Goal: Task Accomplishment & Management: Manage account settings

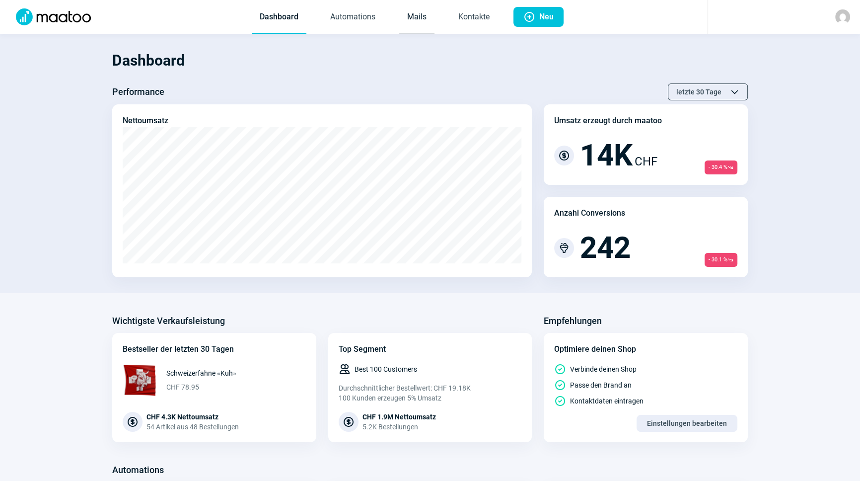
click at [424, 17] on link "Mails" at bounding box center [416, 17] width 35 height 33
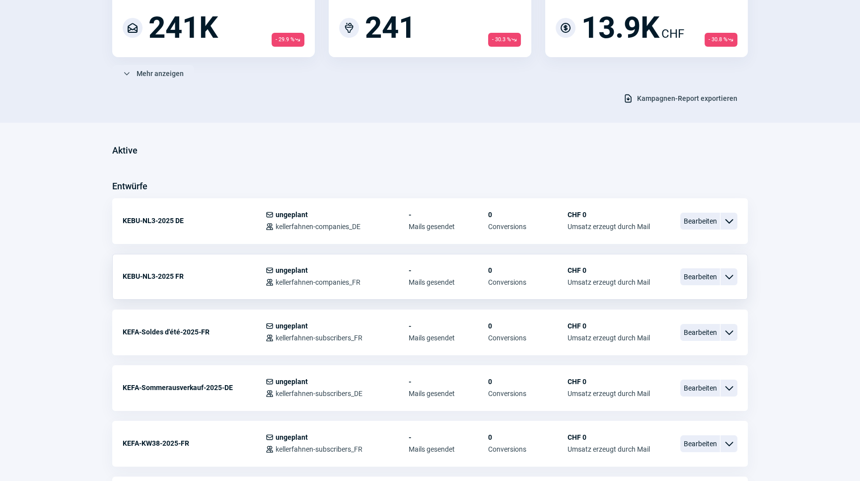
scroll to position [135, 0]
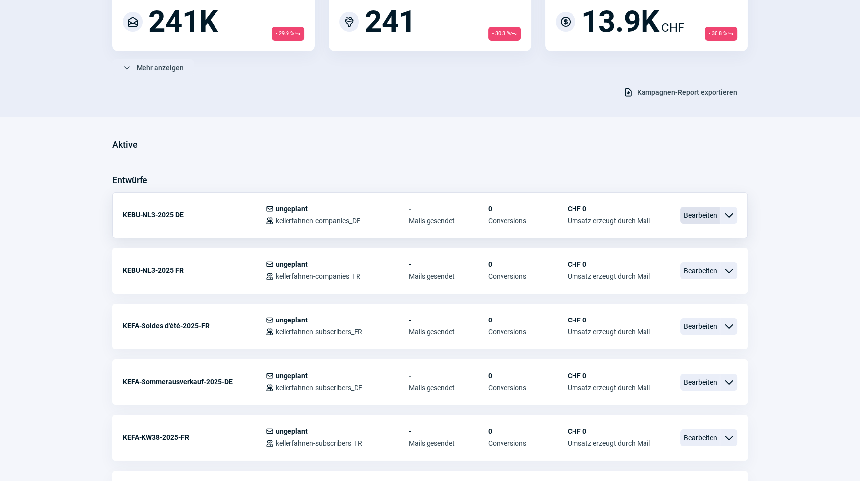
click at [697, 216] on span "Bearbeiten" at bounding box center [701, 215] width 40 height 17
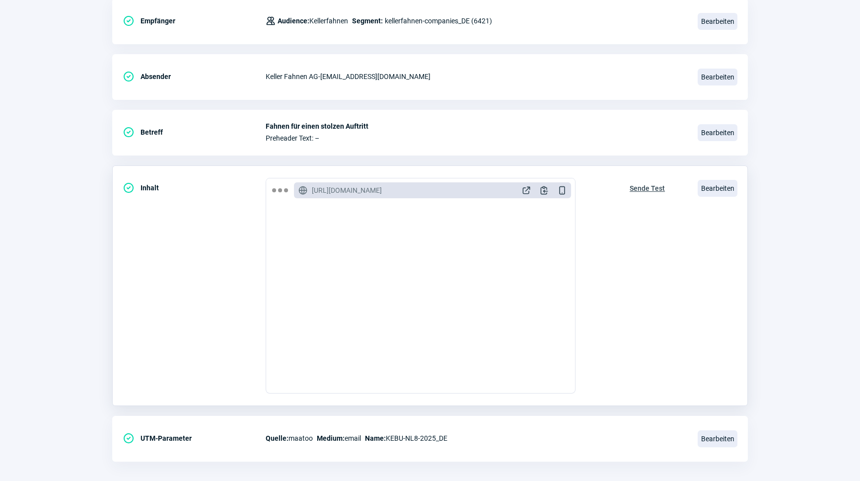
scroll to position [162, 0]
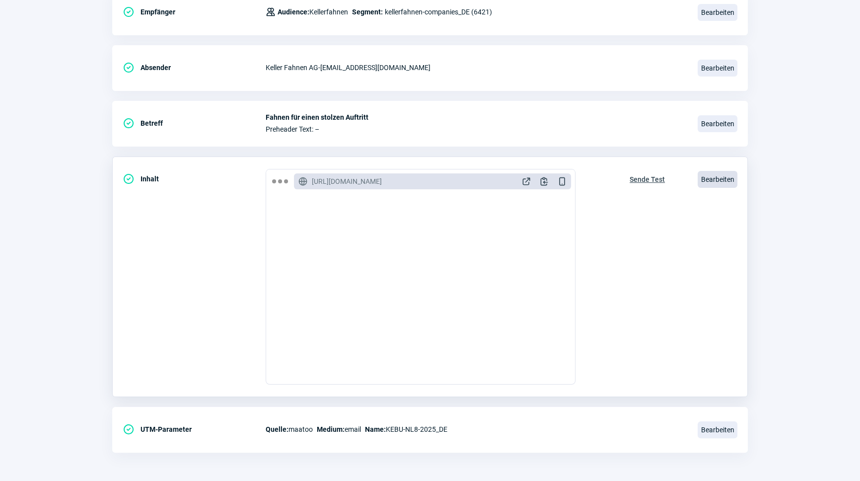
click at [711, 179] on span "Bearbeiten" at bounding box center [718, 179] width 40 height 17
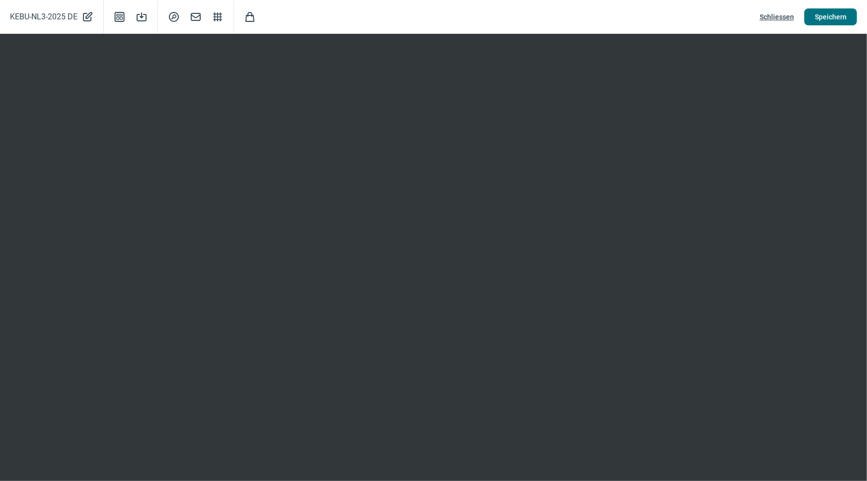
click at [837, 17] on span "Speichern" at bounding box center [831, 17] width 32 height 16
click at [782, 16] on span "Schliessen" at bounding box center [777, 17] width 34 height 16
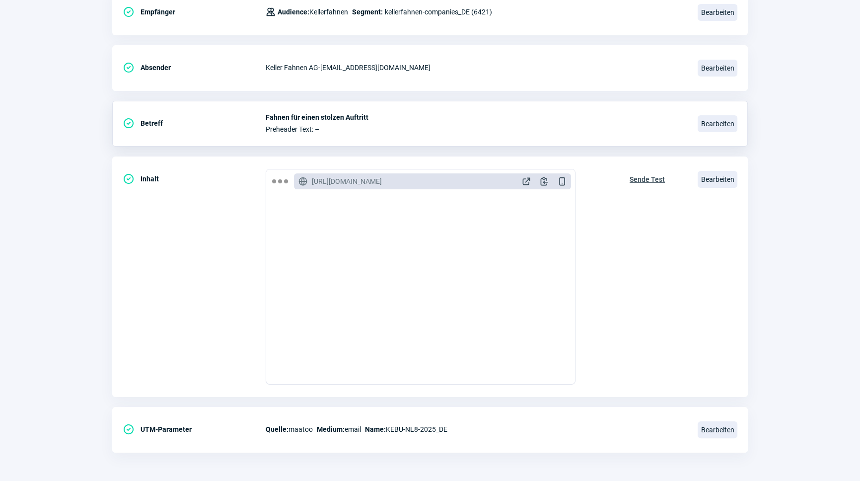
scroll to position [0, 0]
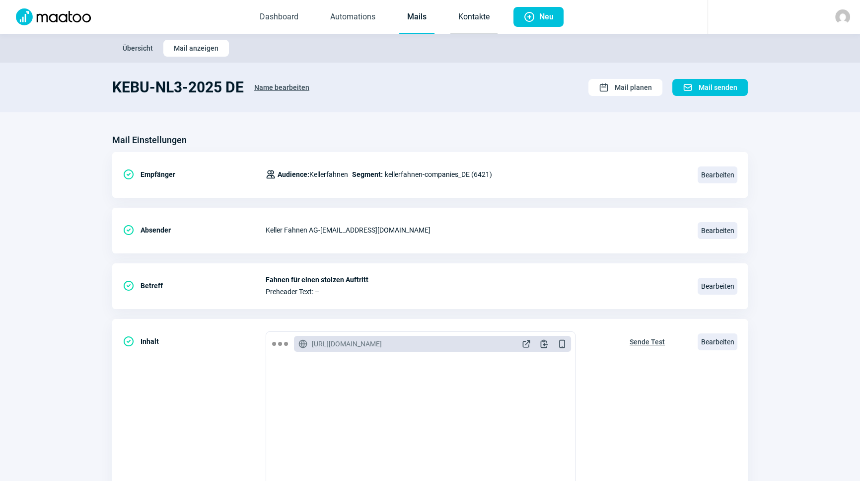
click at [484, 15] on link "Kontakte" at bounding box center [474, 17] width 47 height 33
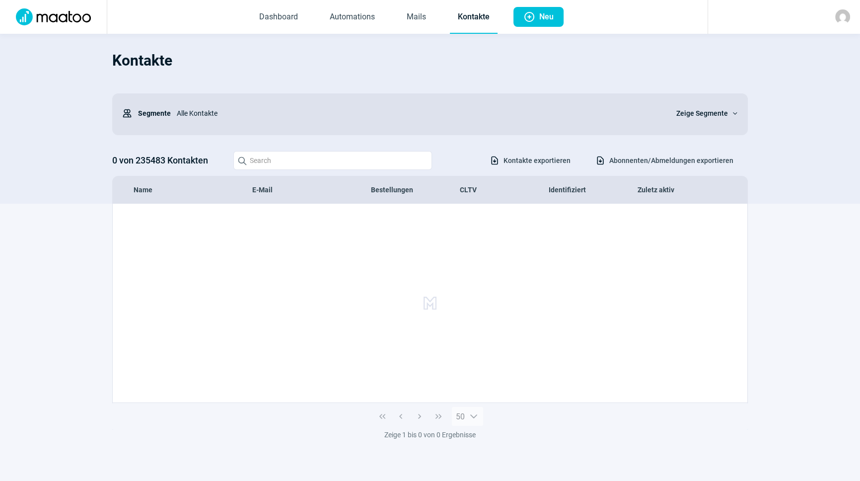
click at [424, 19] on link "Mails" at bounding box center [416, 17] width 35 height 33
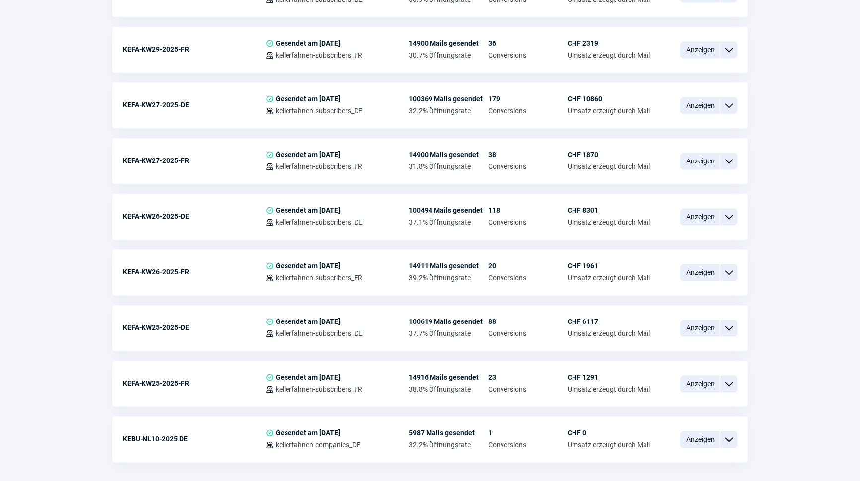
scroll to position [1586, 0]
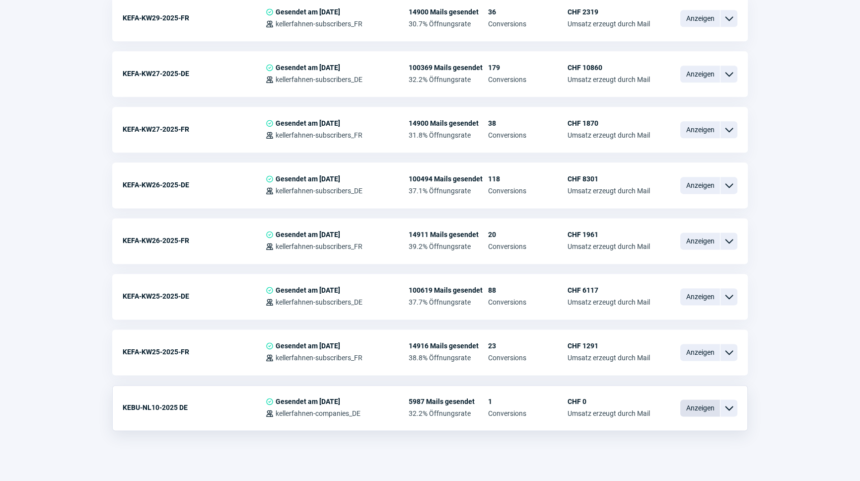
click at [709, 402] on span "Anzeigen" at bounding box center [701, 407] width 40 height 17
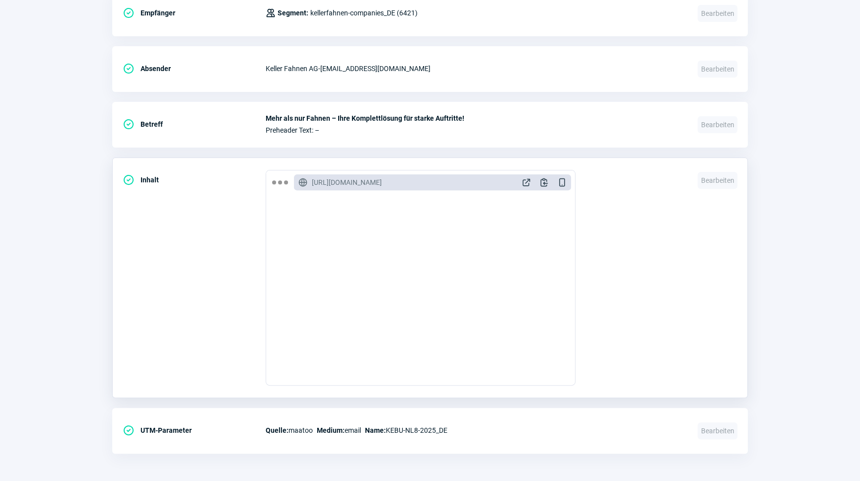
scroll to position [316, 0]
click at [732, 179] on span "Bearbeiten" at bounding box center [718, 180] width 40 height 17
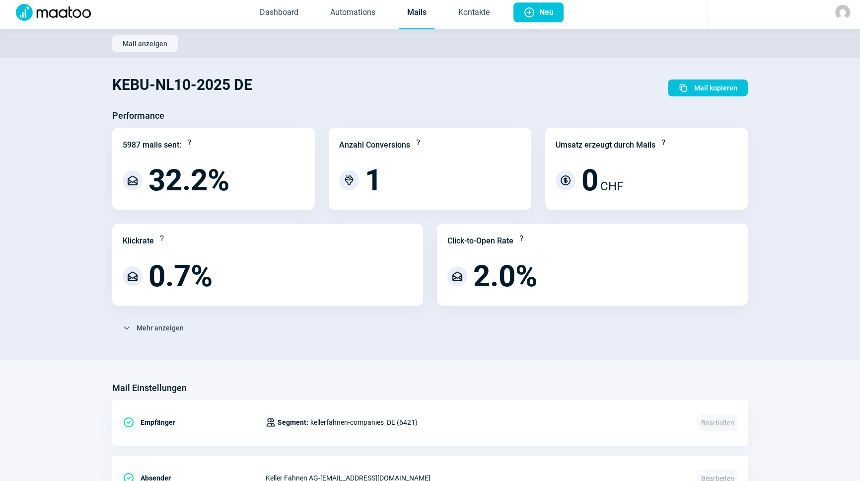
scroll to position [0, 0]
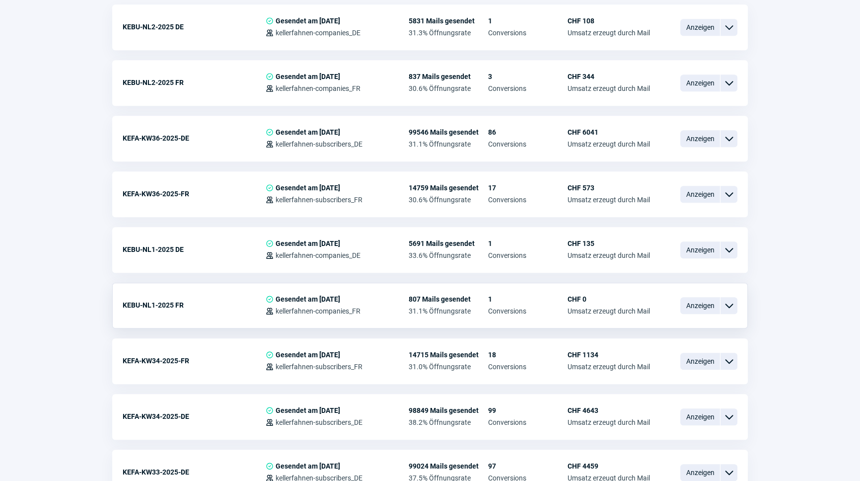
scroll to position [728, 0]
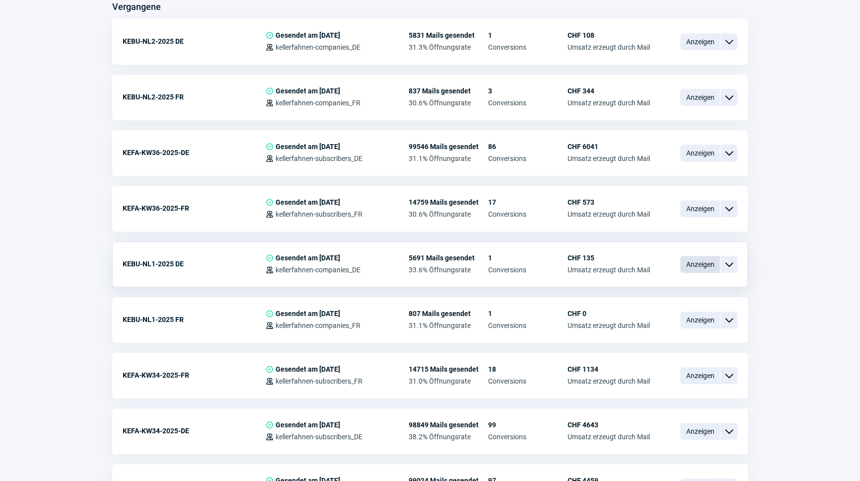
click at [715, 262] on span "Anzeigen" at bounding box center [701, 264] width 40 height 17
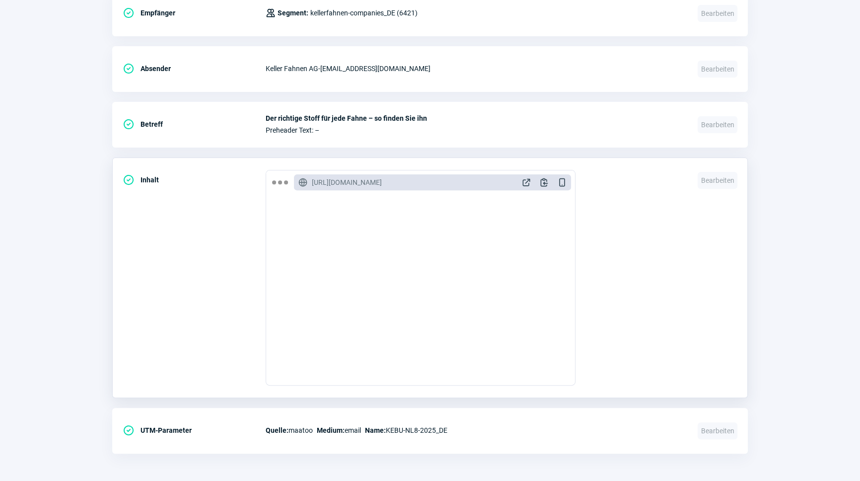
scroll to position [90, 0]
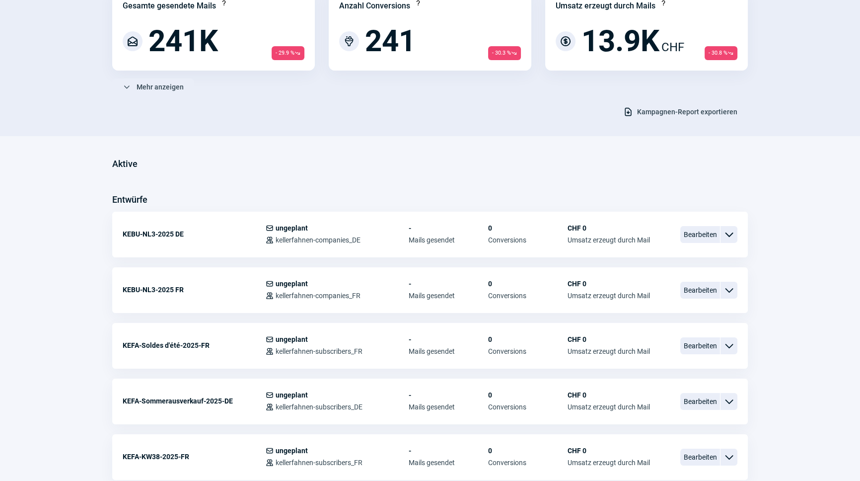
scroll to position [95, 0]
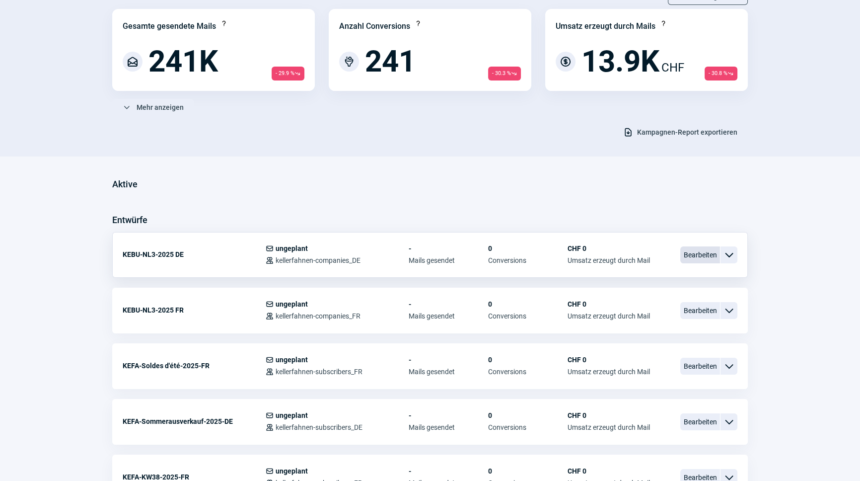
click at [690, 254] on span "Bearbeiten" at bounding box center [701, 254] width 40 height 17
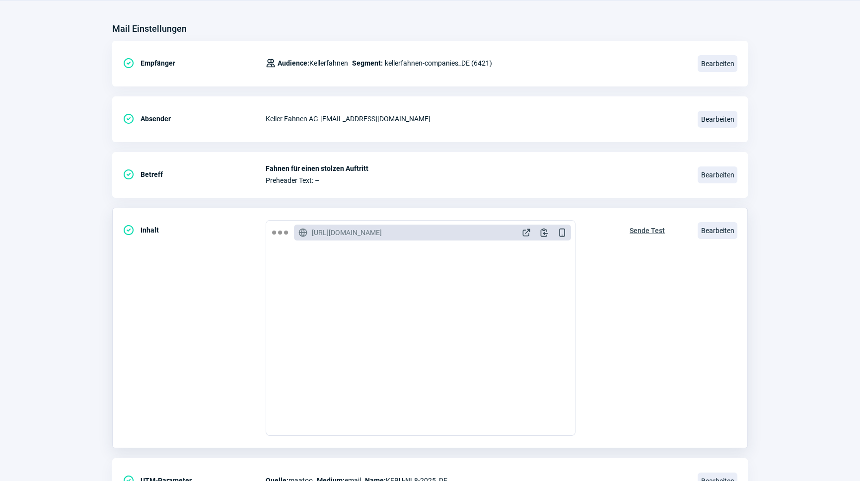
scroll to position [162, 0]
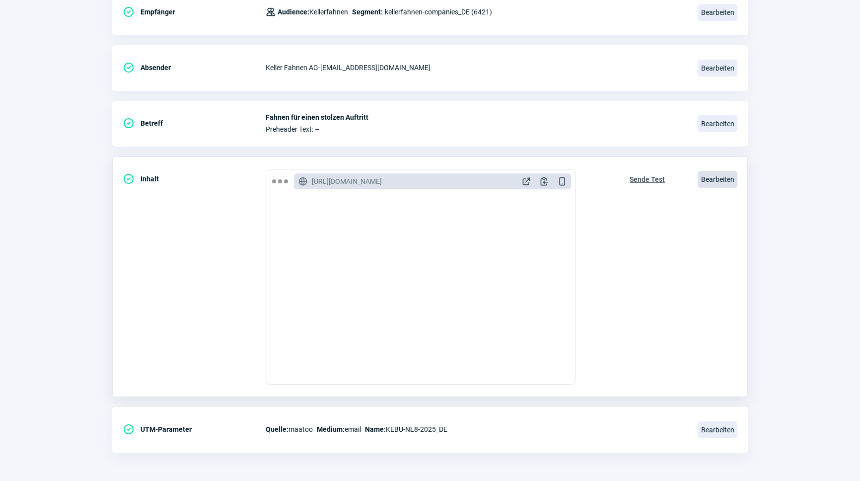
click at [722, 180] on span "Bearbeiten" at bounding box center [718, 179] width 40 height 17
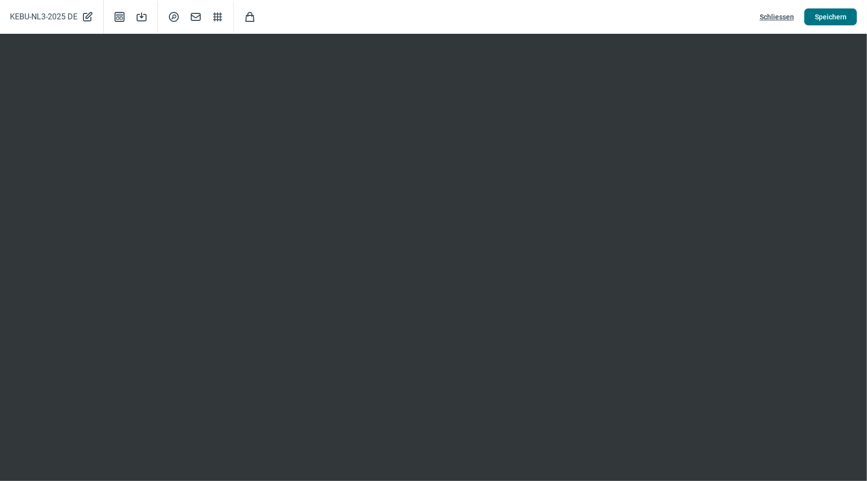
click at [835, 12] on span "Speichern" at bounding box center [831, 17] width 32 height 16
click at [834, 16] on span "Speichern" at bounding box center [831, 17] width 32 height 16
click at [848, 17] on button "Speichern" at bounding box center [830, 16] width 53 height 17
click at [773, 16] on span "Schliessen" at bounding box center [777, 17] width 34 height 16
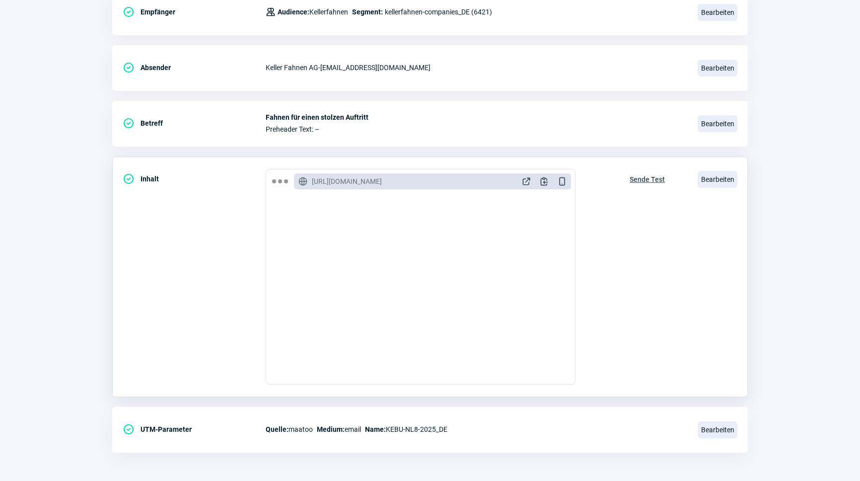
click at [641, 178] on span "Sende Test" at bounding box center [647, 179] width 35 height 16
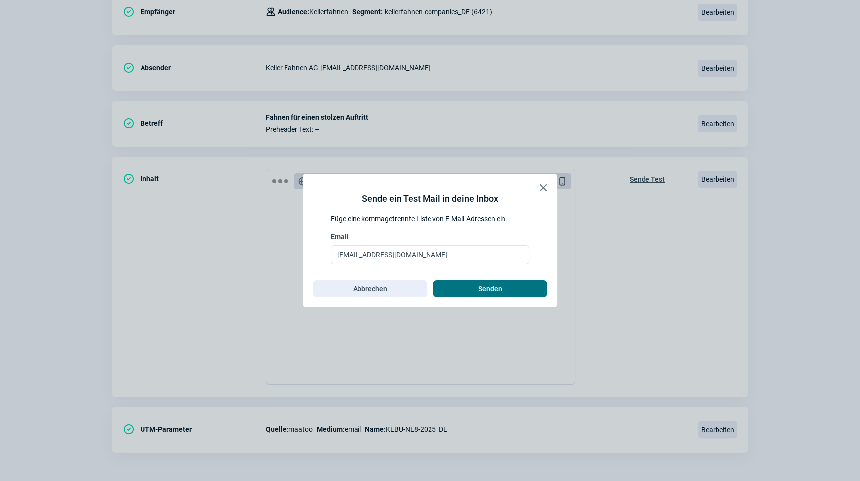
click at [471, 288] on span "Senden" at bounding box center [490, 289] width 93 height 16
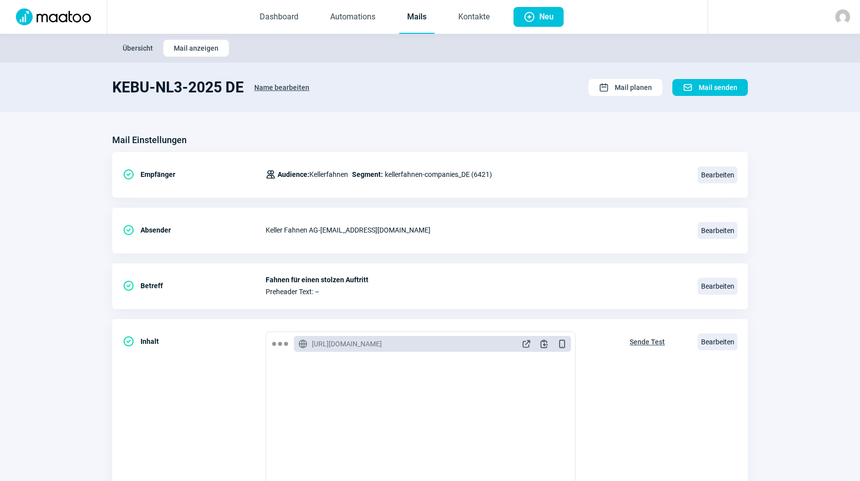
scroll to position [0, 0]
click at [471, 26] on link "Kontakte" at bounding box center [474, 17] width 47 height 33
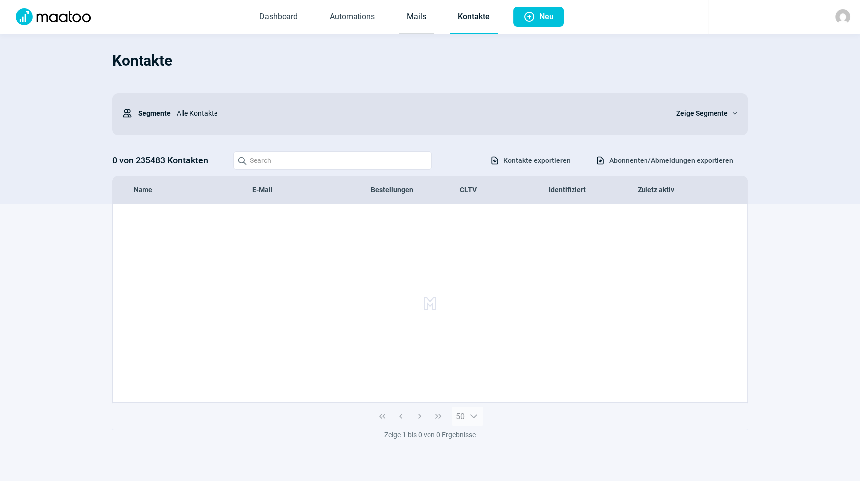
click at [424, 10] on link "Mails" at bounding box center [416, 17] width 35 height 33
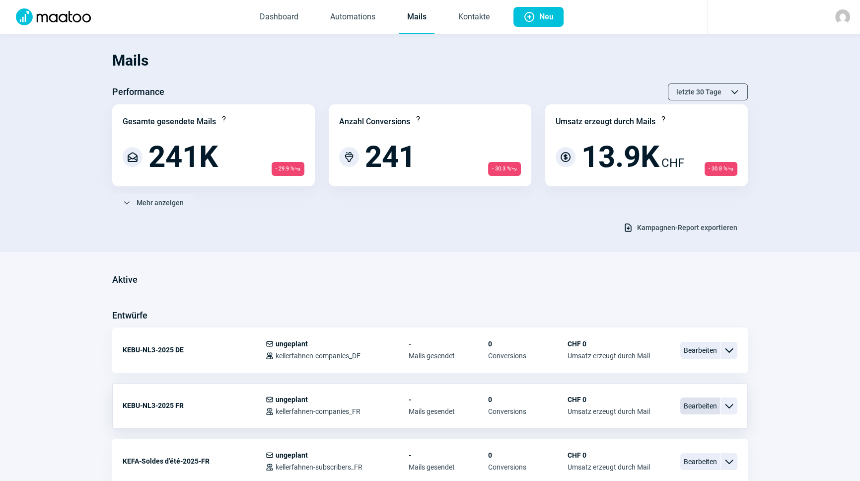
click at [697, 402] on span "Bearbeiten" at bounding box center [701, 405] width 40 height 17
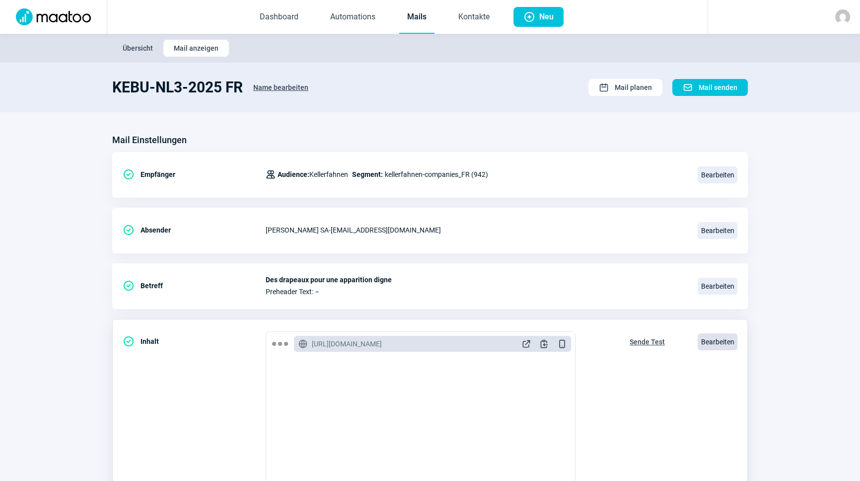
click at [725, 343] on span "Bearbeiten" at bounding box center [718, 341] width 40 height 17
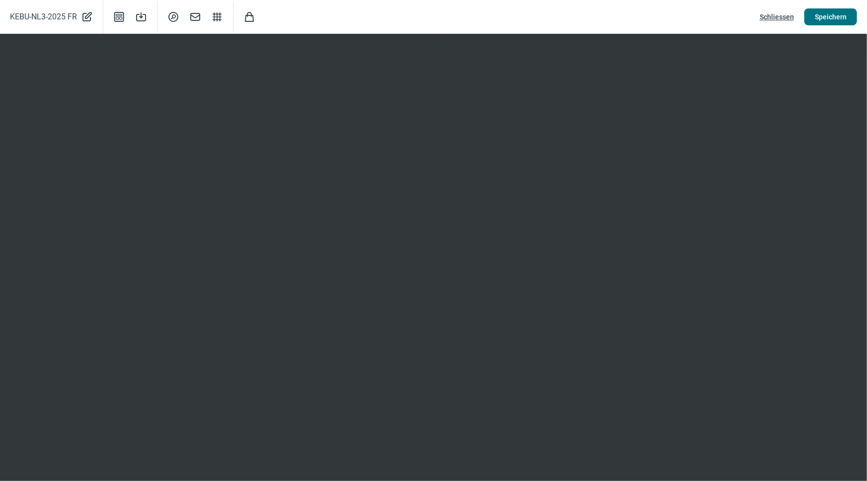
click at [828, 16] on span "Speichern" at bounding box center [831, 17] width 32 height 16
click at [775, 15] on span "Schliessen" at bounding box center [777, 17] width 34 height 16
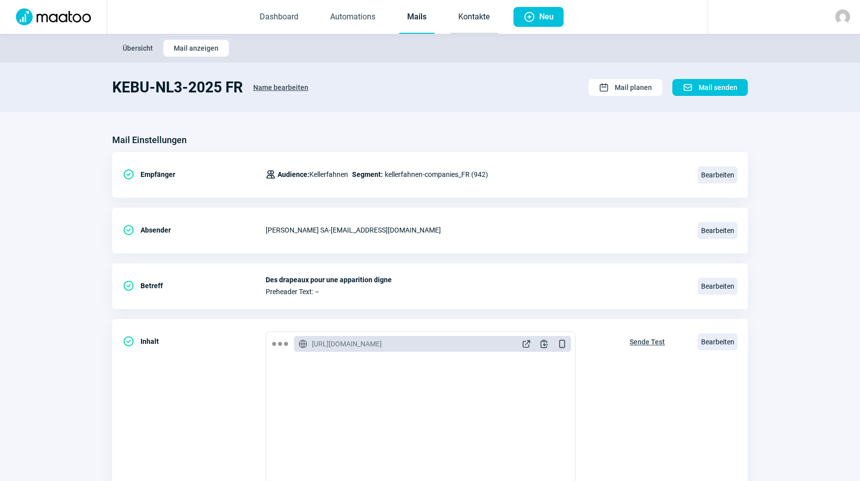
click at [474, 20] on link "Kontakte" at bounding box center [474, 17] width 47 height 33
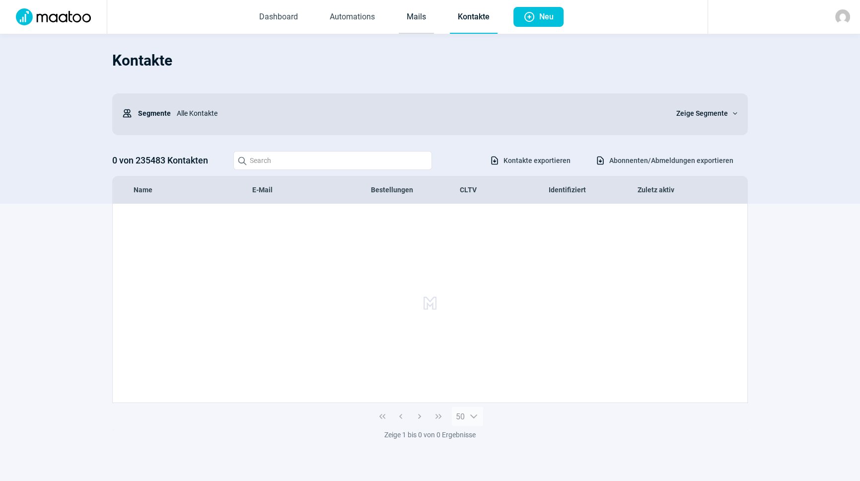
click at [416, 22] on link "Mails" at bounding box center [416, 17] width 35 height 33
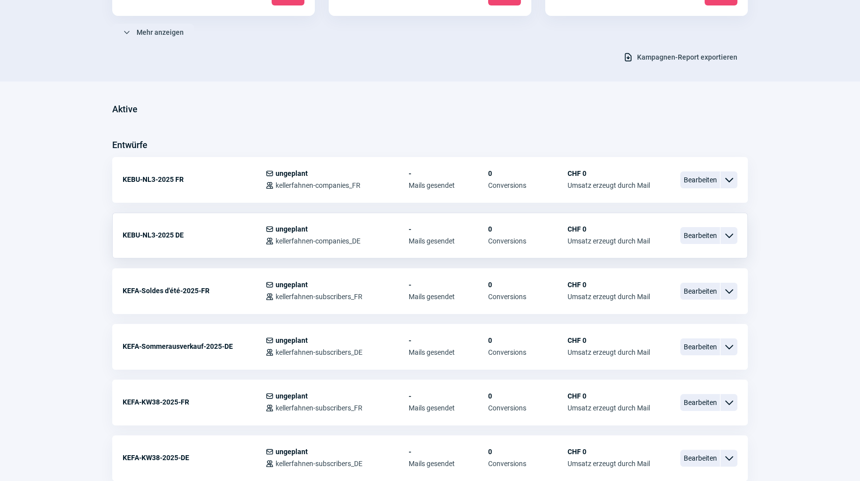
scroll to position [135, 0]
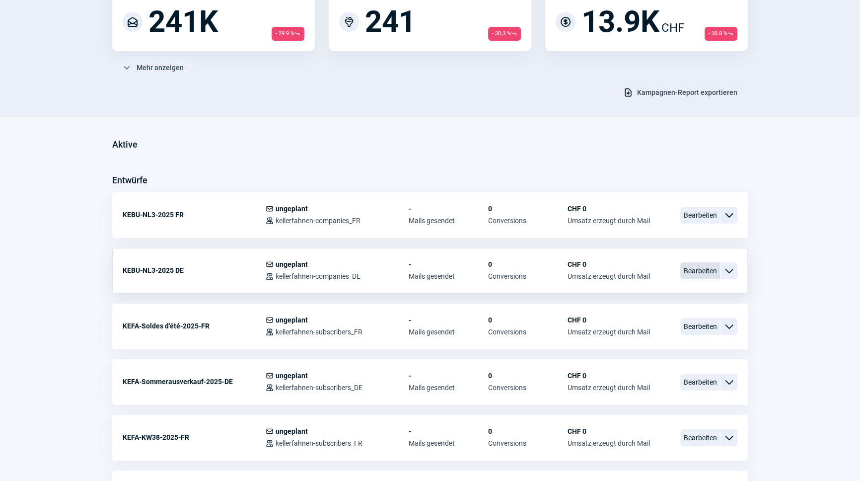
click at [699, 271] on span "Bearbeiten" at bounding box center [701, 270] width 40 height 17
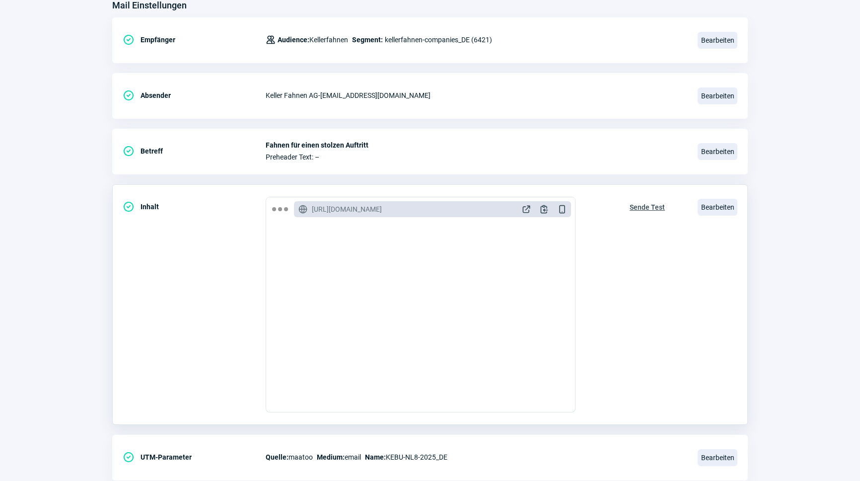
scroll to position [135, 0]
click at [724, 206] on span "Bearbeiten" at bounding box center [718, 206] width 40 height 17
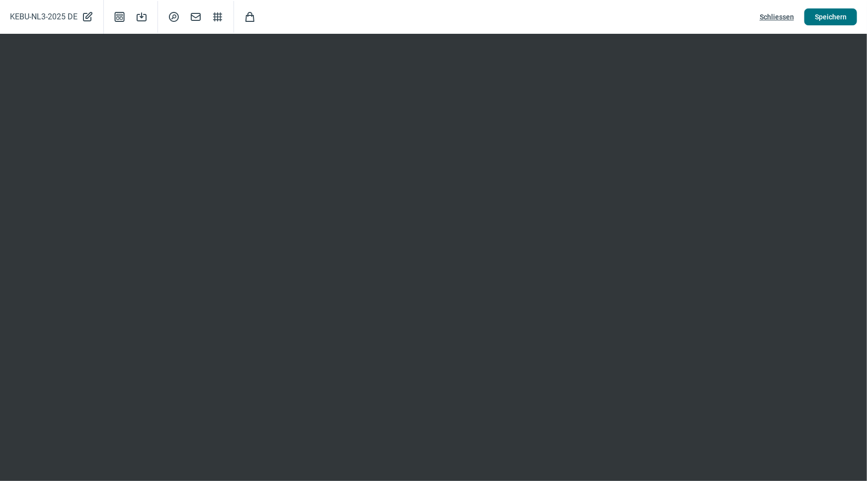
click at [824, 15] on span "Speichern" at bounding box center [831, 17] width 32 height 16
click at [833, 14] on span "Speichern" at bounding box center [831, 17] width 32 height 16
click at [788, 14] on span "Schliessen" at bounding box center [777, 17] width 34 height 16
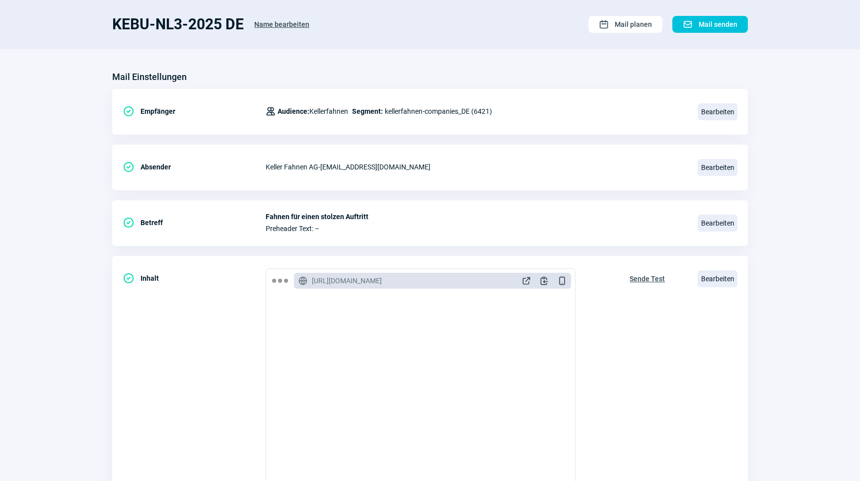
scroll to position [0, 0]
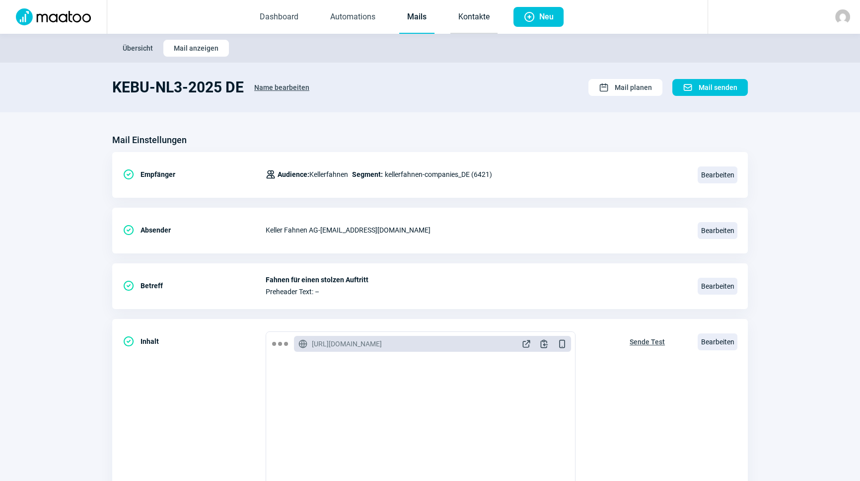
click at [476, 25] on link "Kontakte" at bounding box center [474, 17] width 47 height 33
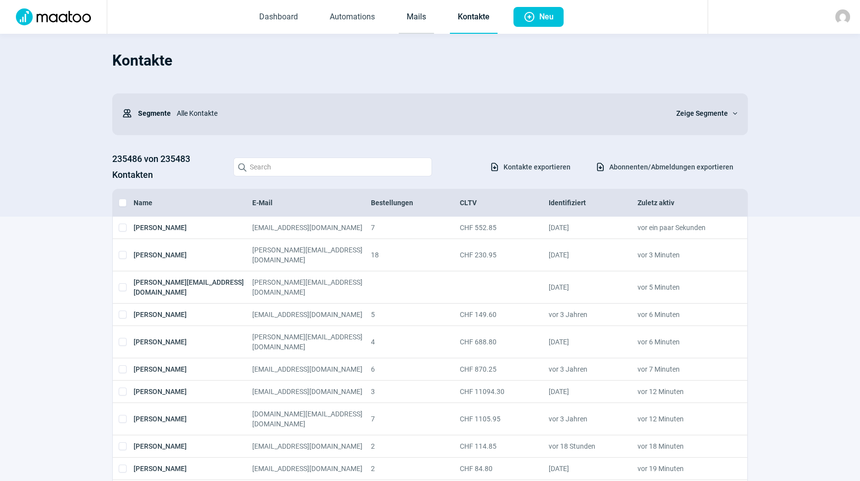
click at [414, 13] on link "Mails" at bounding box center [416, 17] width 35 height 33
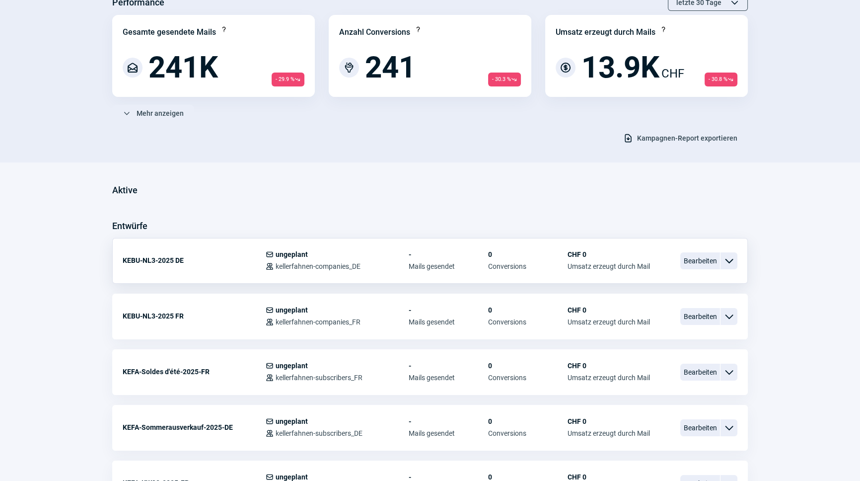
scroll to position [90, 0]
click at [710, 263] on span "Bearbeiten" at bounding box center [701, 260] width 40 height 17
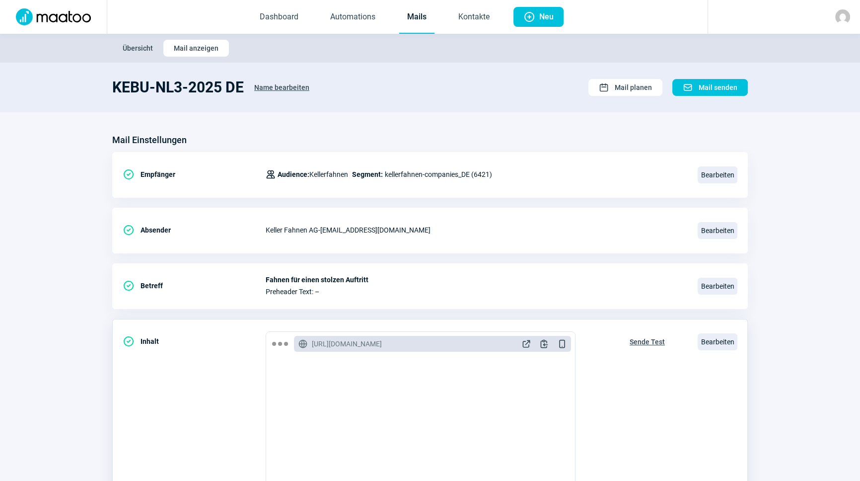
click at [655, 339] on span "Sende Test" at bounding box center [647, 342] width 35 height 16
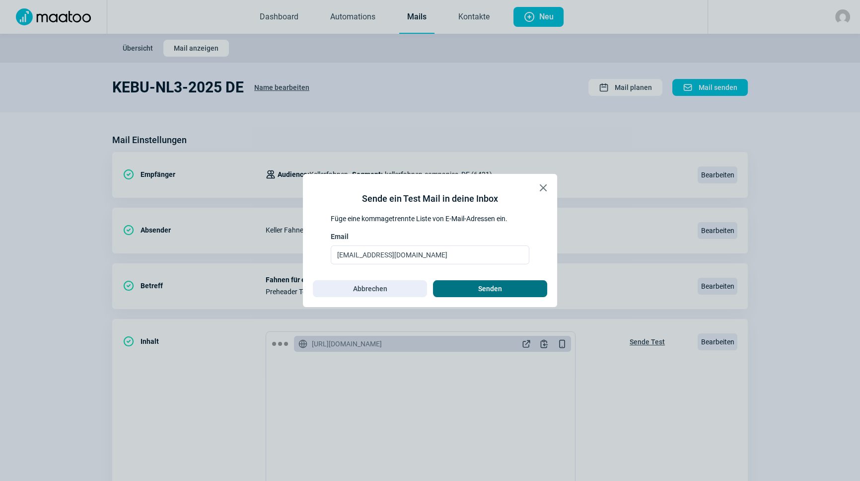
click at [535, 294] on span "Senden" at bounding box center [490, 289] width 93 height 16
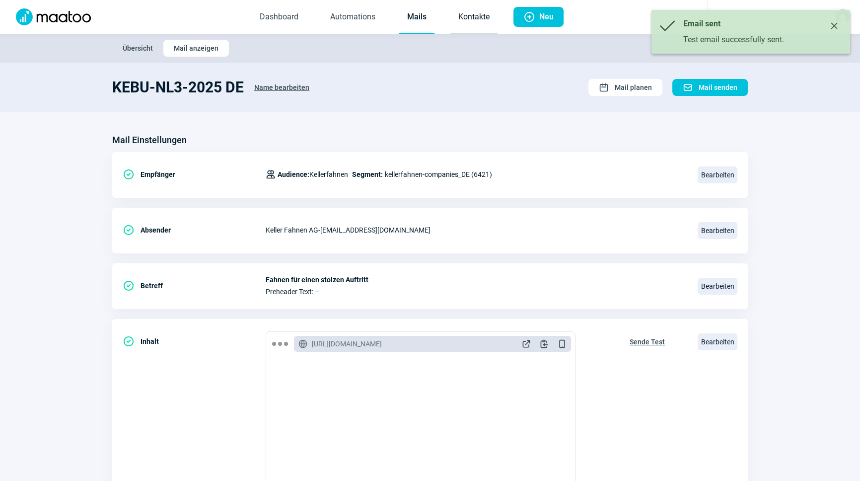
click at [458, 16] on link "Kontakte" at bounding box center [474, 17] width 47 height 33
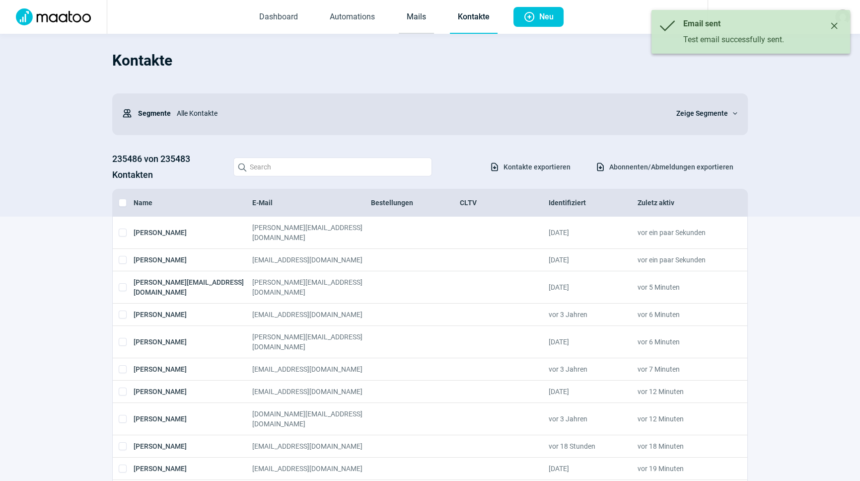
click at [418, 12] on link "Mails" at bounding box center [416, 17] width 35 height 33
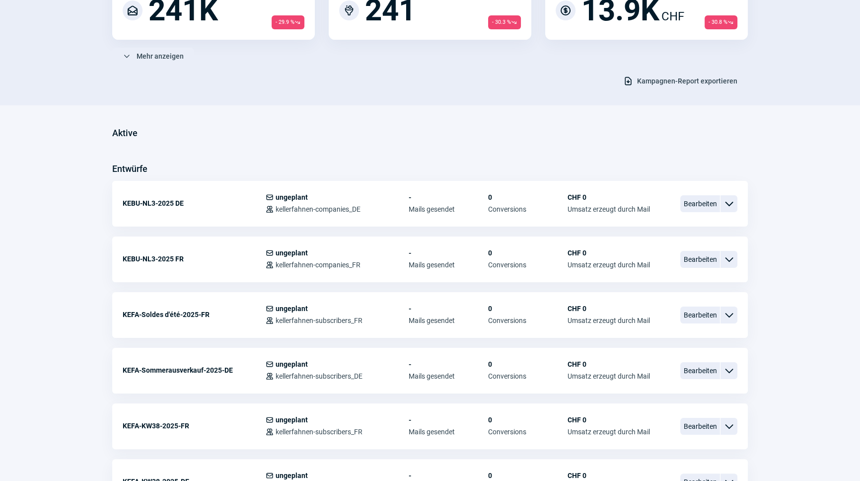
scroll to position [180, 0]
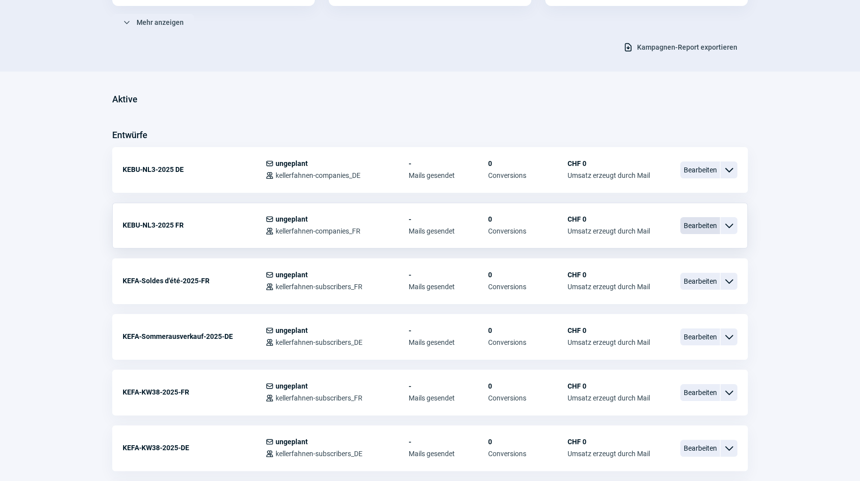
click at [696, 224] on span "Bearbeiten" at bounding box center [701, 225] width 40 height 17
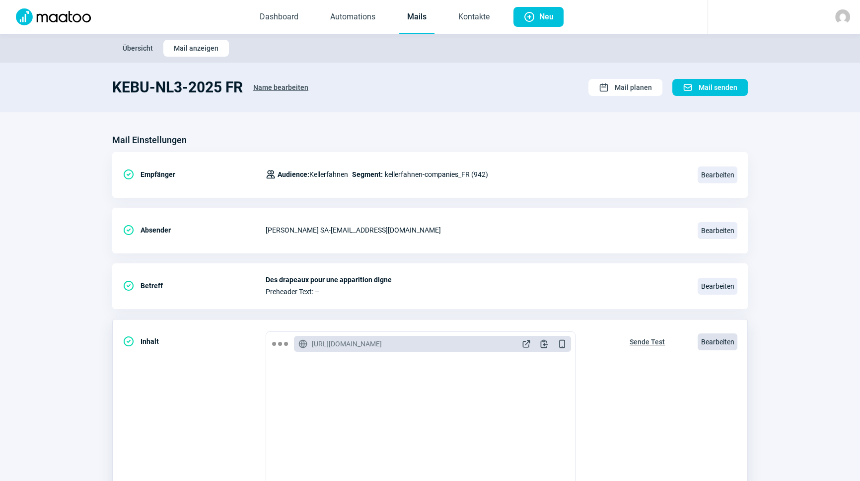
click at [722, 338] on span "Bearbeiten" at bounding box center [718, 341] width 40 height 17
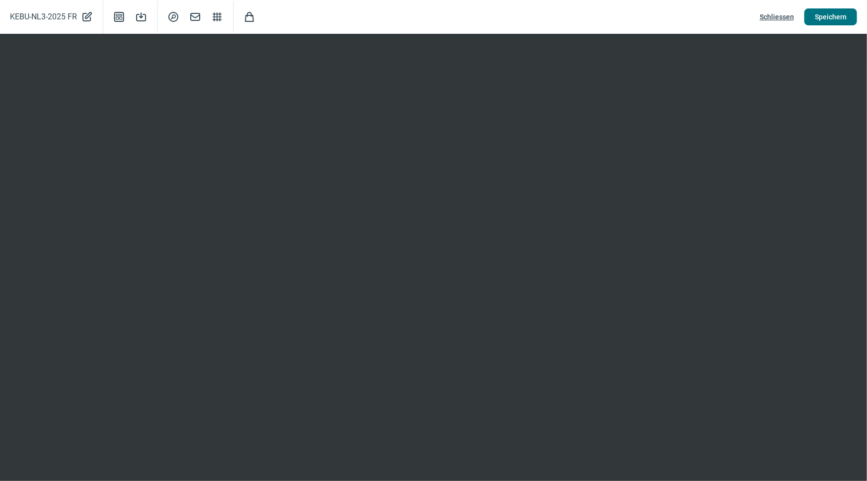
click at [818, 16] on span "Speichern" at bounding box center [831, 17] width 32 height 16
click at [775, 15] on span "Schliessen" at bounding box center [777, 17] width 34 height 16
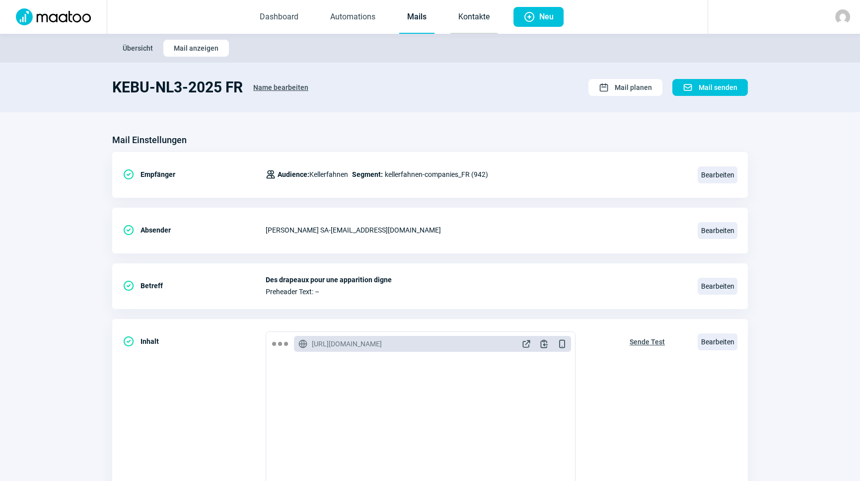
click at [463, 16] on link "Kontakte" at bounding box center [474, 17] width 47 height 33
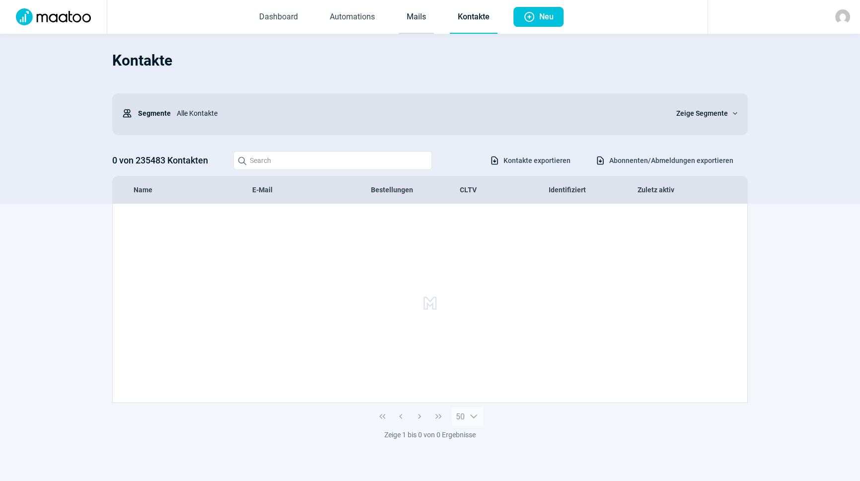
click at [426, 18] on link "Mails" at bounding box center [416, 17] width 35 height 33
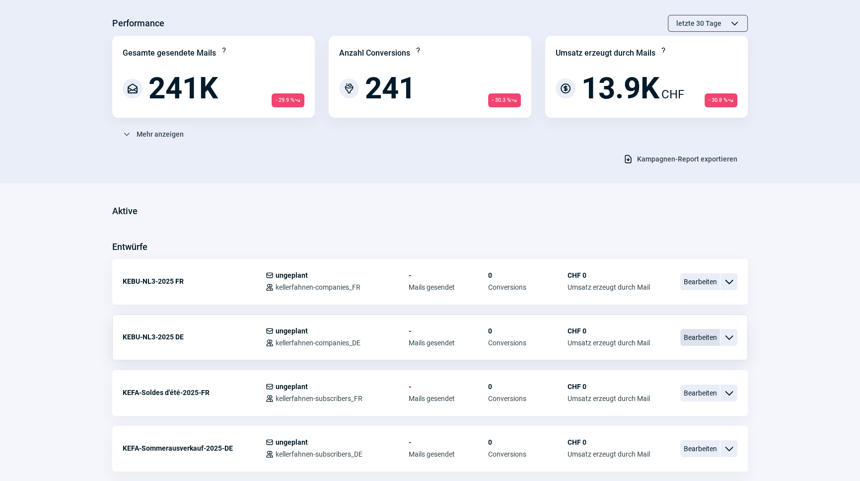
scroll to position [90, 0]
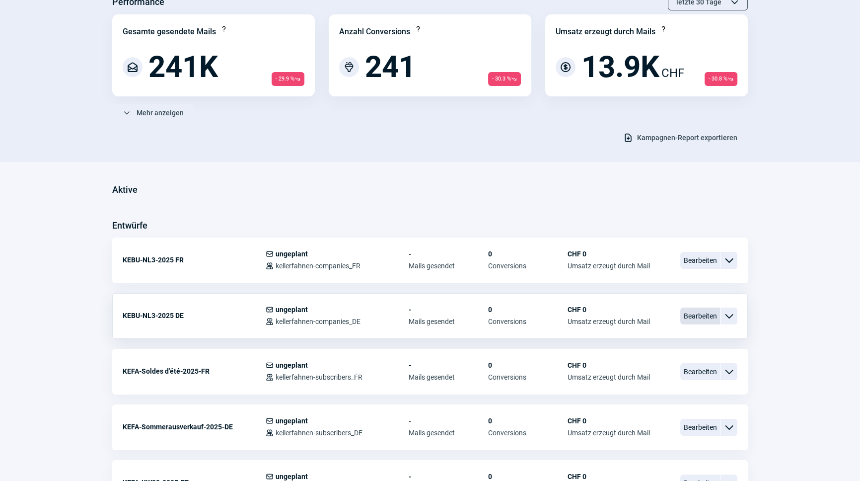
click at [701, 310] on span "Bearbeiten" at bounding box center [701, 316] width 40 height 17
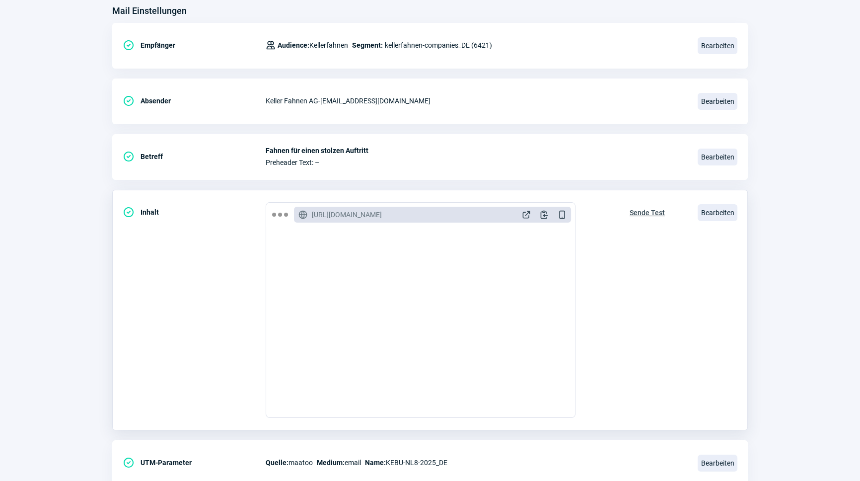
scroll to position [135, 0]
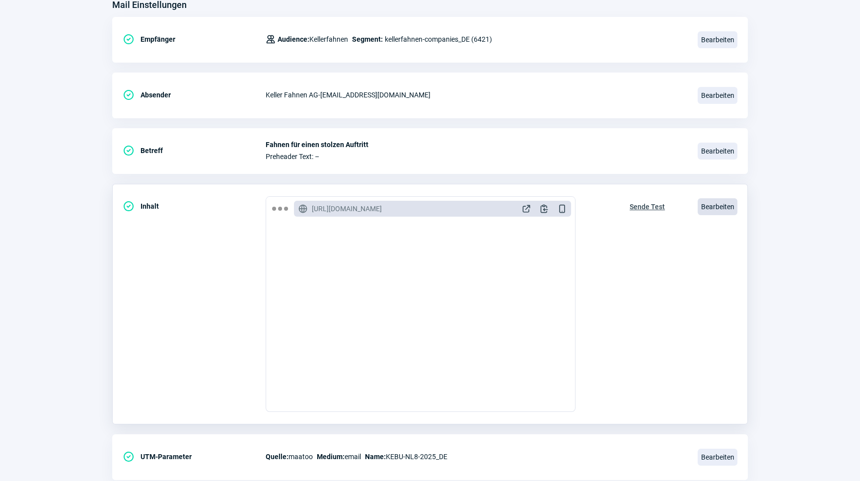
click at [725, 209] on span "Bearbeiten" at bounding box center [718, 206] width 40 height 17
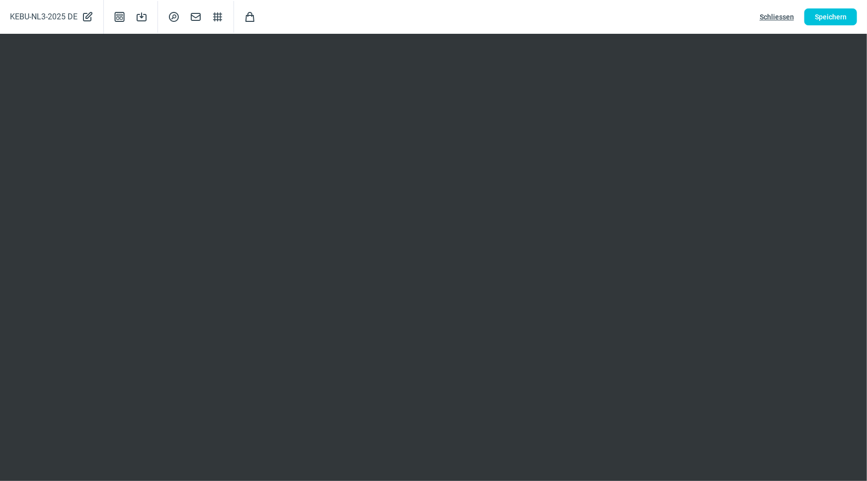
click at [795, 17] on button "Schliessen" at bounding box center [776, 16] width 55 height 17
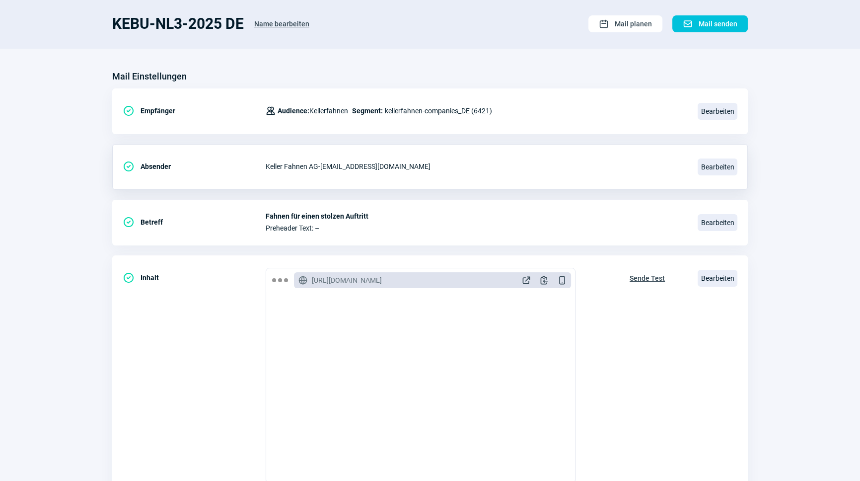
scroll to position [0, 0]
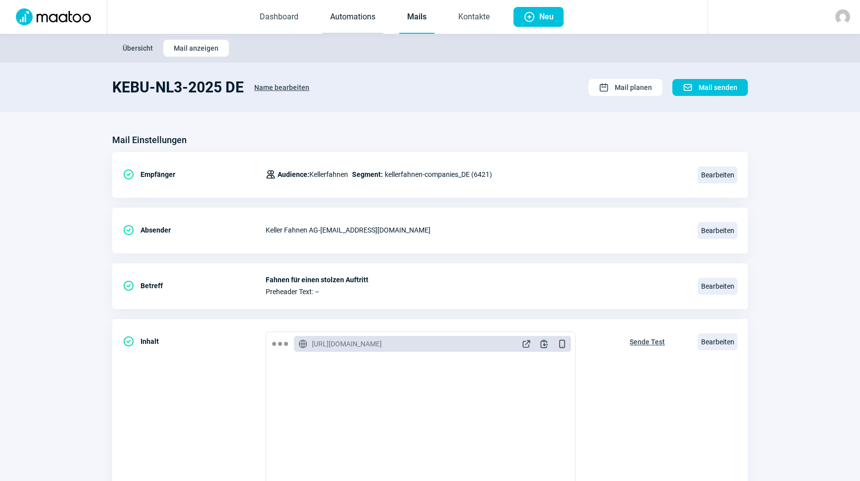
click at [374, 19] on link "Automations" at bounding box center [352, 17] width 61 height 33
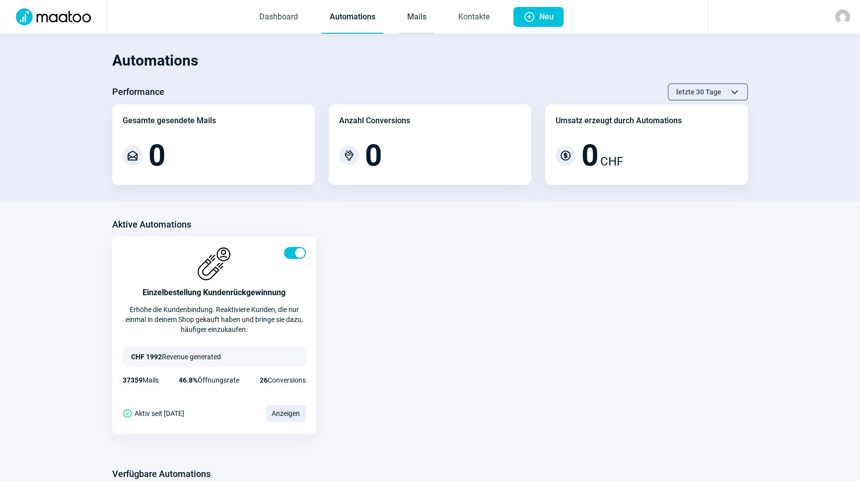
click at [414, 20] on link "Mails" at bounding box center [416, 17] width 35 height 33
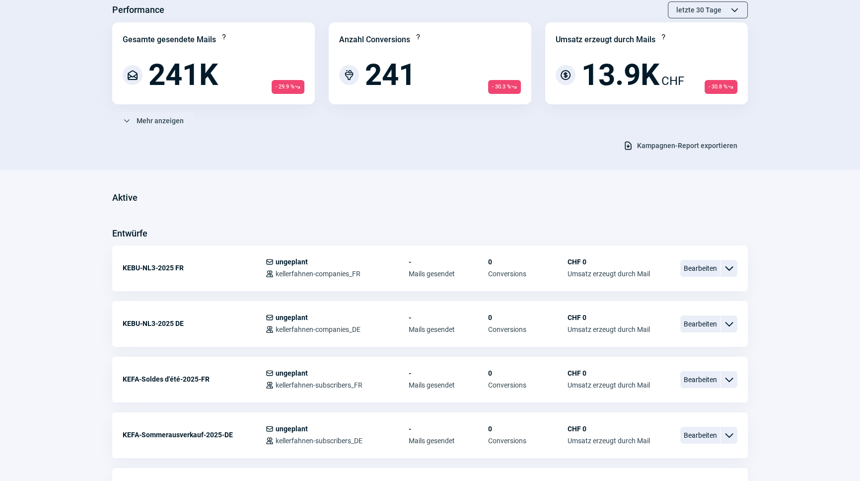
scroll to position [180, 0]
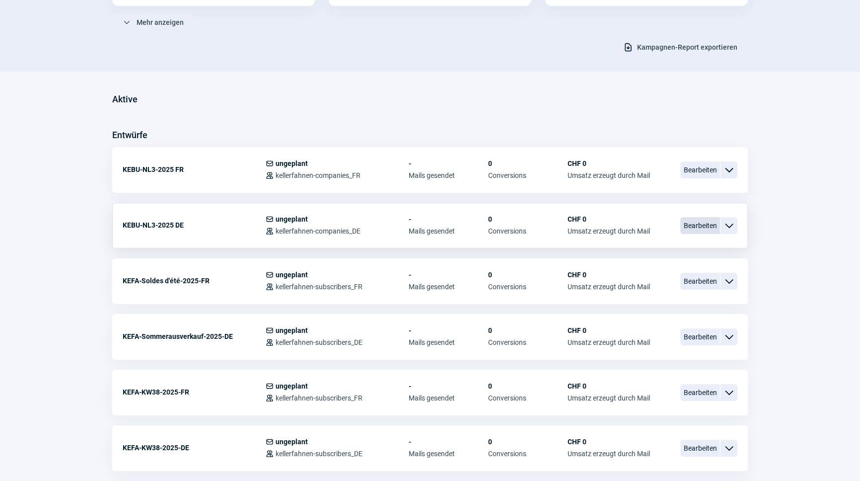
click at [709, 226] on span "Bearbeiten" at bounding box center [701, 225] width 40 height 17
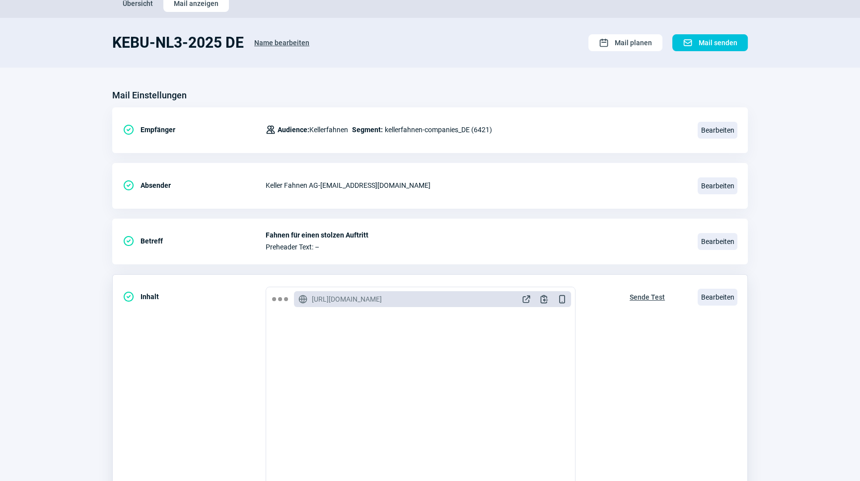
scroll to position [135, 0]
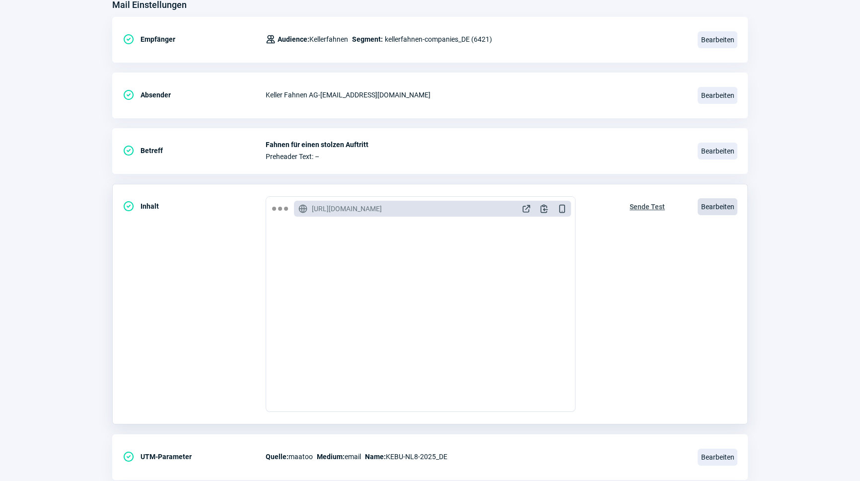
click at [712, 203] on span "Bearbeiten" at bounding box center [718, 206] width 40 height 17
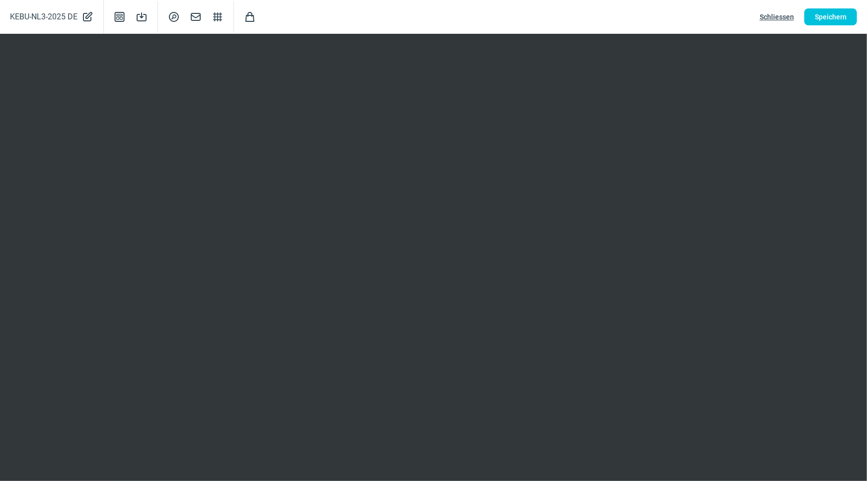
click at [770, 16] on span "Schliessen" at bounding box center [777, 17] width 34 height 16
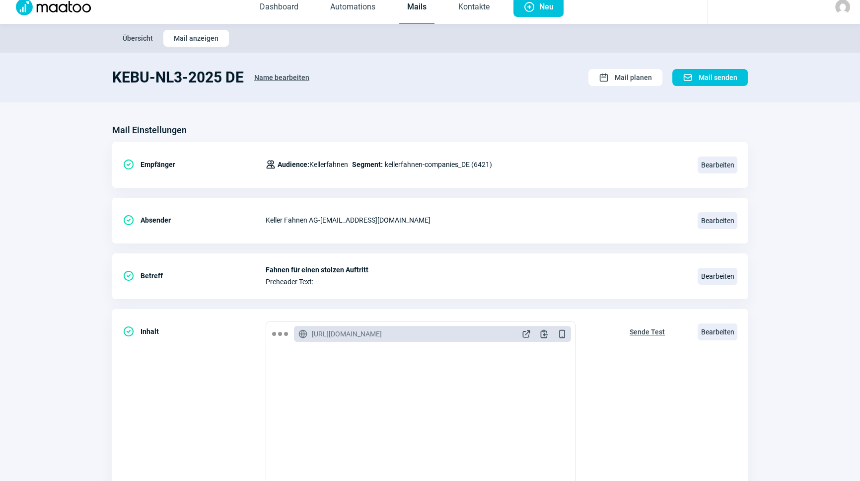
scroll to position [0, 0]
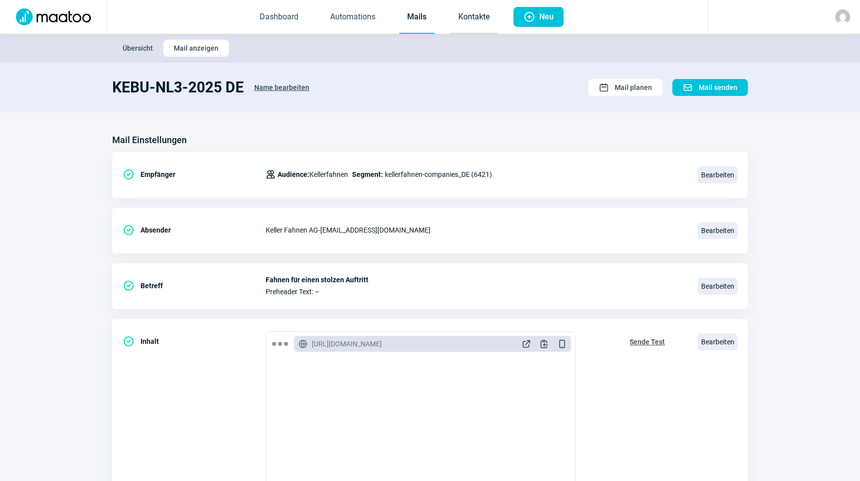
click at [457, 25] on link "Kontakte" at bounding box center [474, 17] width 47 height 33
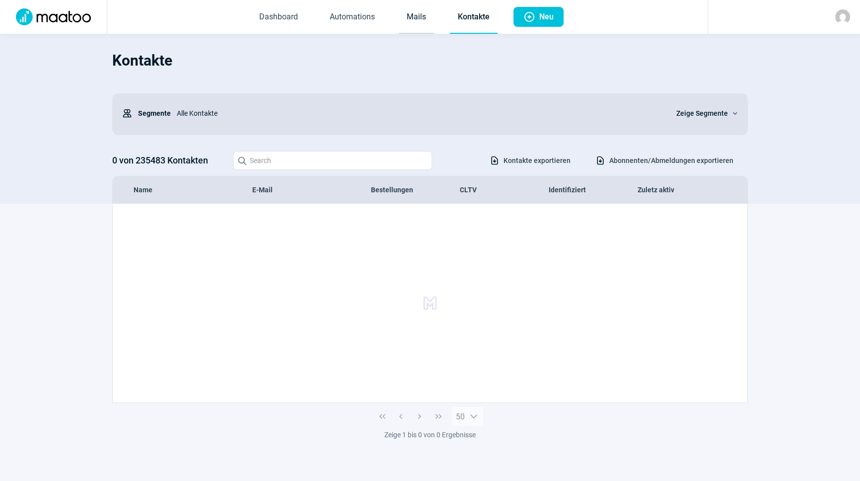
click at [424, 21] on link "Mails" at bounding box center [416, 17] width 35 height 33
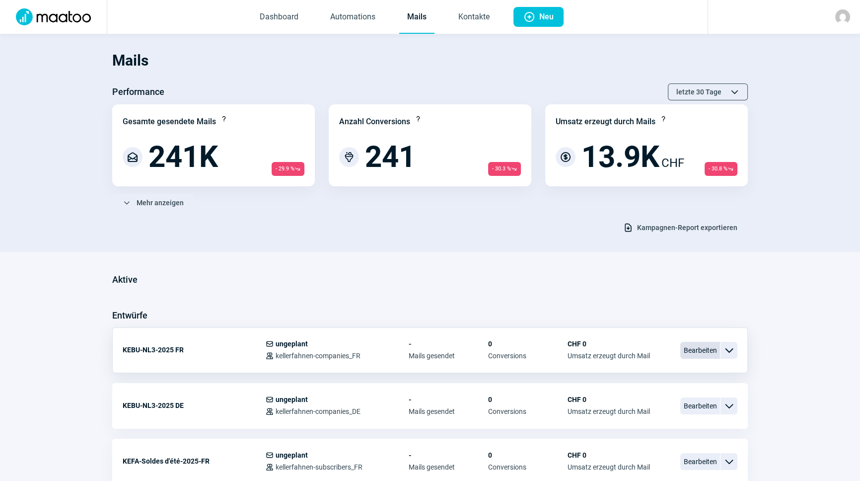
click at [697, 349] on span "Bearbeiten" at bounding box center [701, 350] width 40 height 17
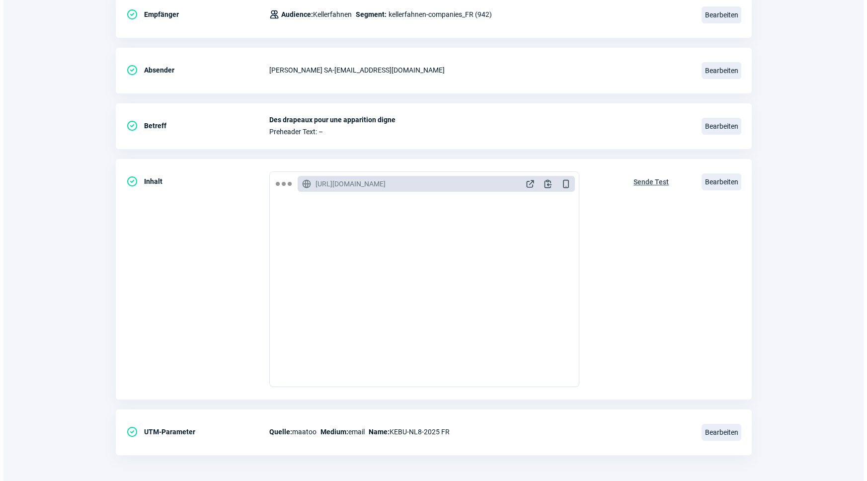
scroll to position [162, 0]
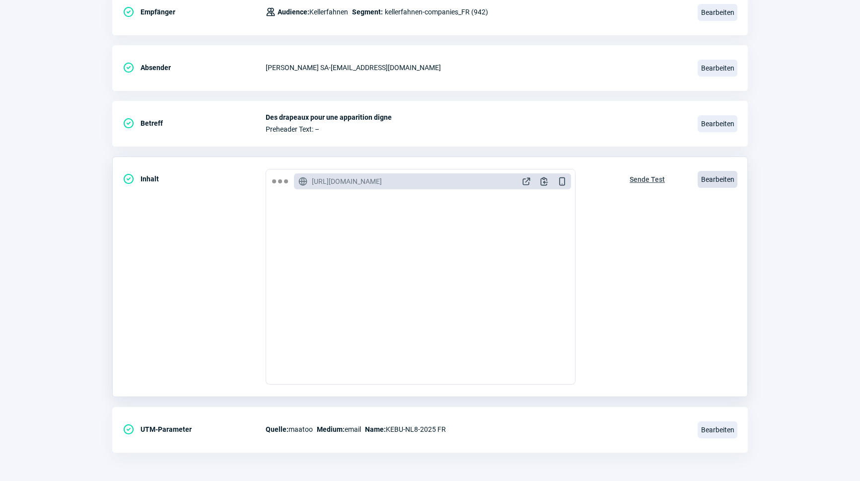
click at [720, 184] on span "Bearbeiten" at bounding box center [718, 179] width 40 height 17
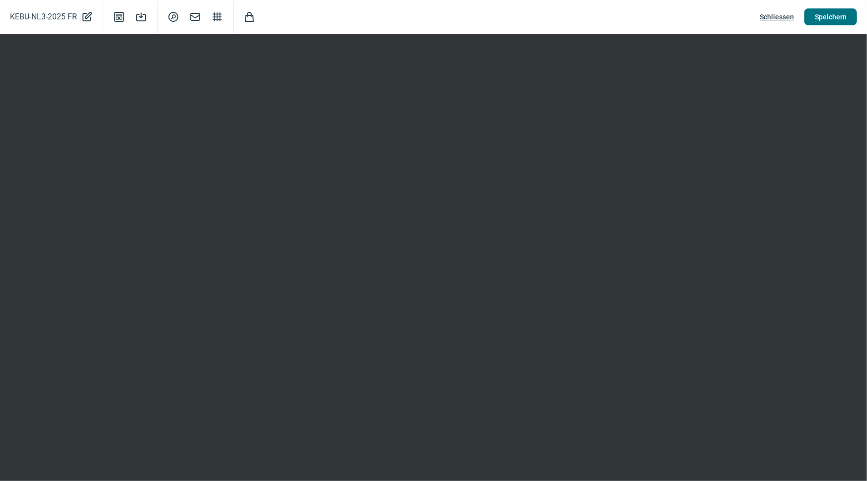
click at [838, 21] on span "Speichern" at bounding box center [831, 17] width 32 height 16
click at [792, 20] on span "Schliessen" at bounding box center [777, 17] width 34 height 16
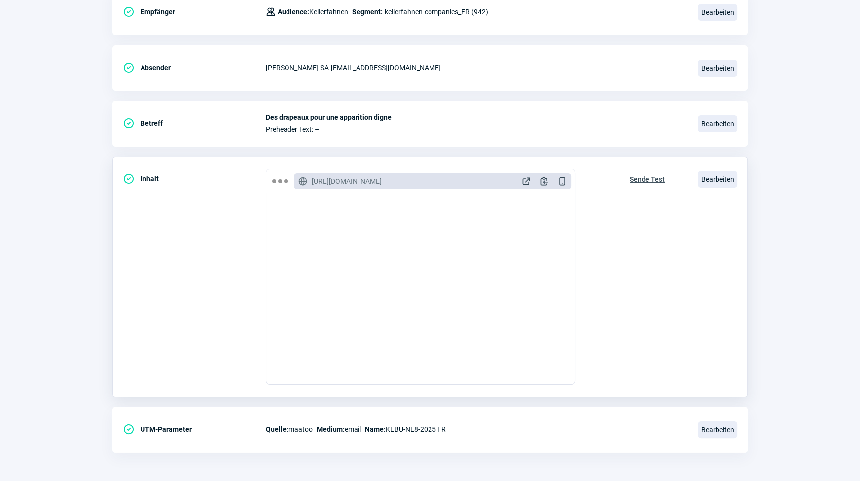
click at [647, 179] on span "Sende Test" at bounding box center [647, 179] width 35 height 16
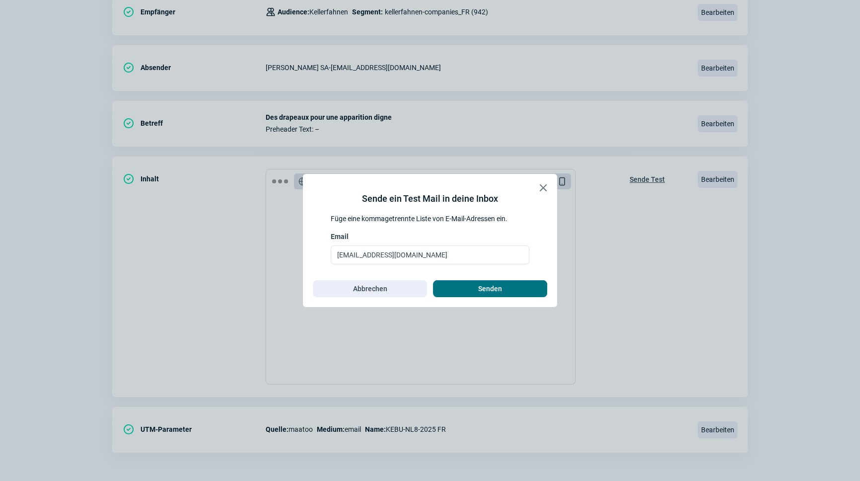
click at [464, 288] on span "Senden" at bounding box center [490, 289] width 93 height 16
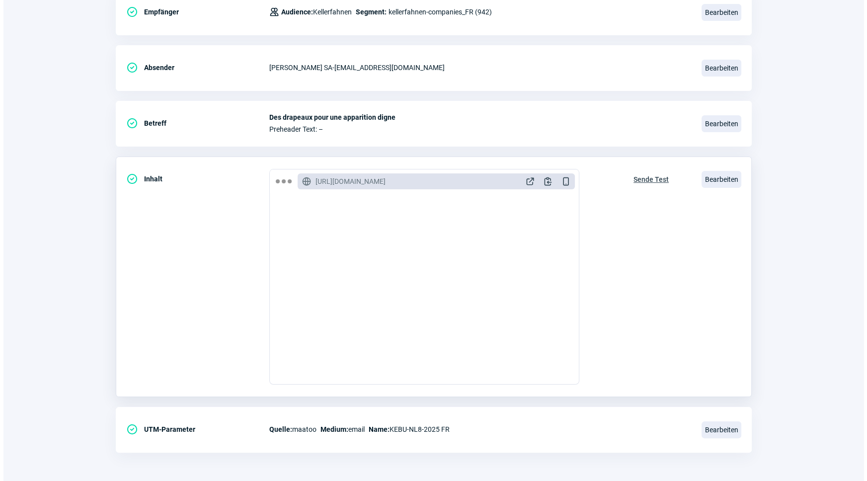
scroll to position [45, 0]
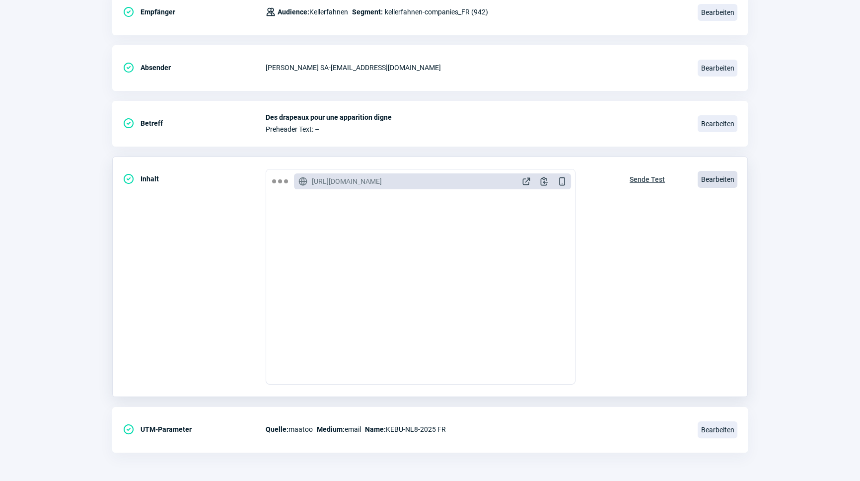
click at [728, 180] on span "Bearbeiten" at bounding box center [718, 179] width 40 height 17
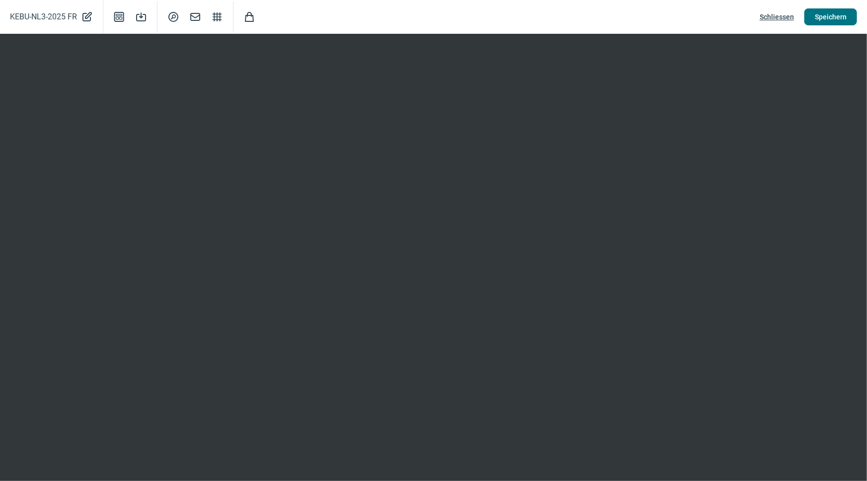
click at [827, 10] on span "Speichern" at bounding box center [831, 17] width 32 height 16
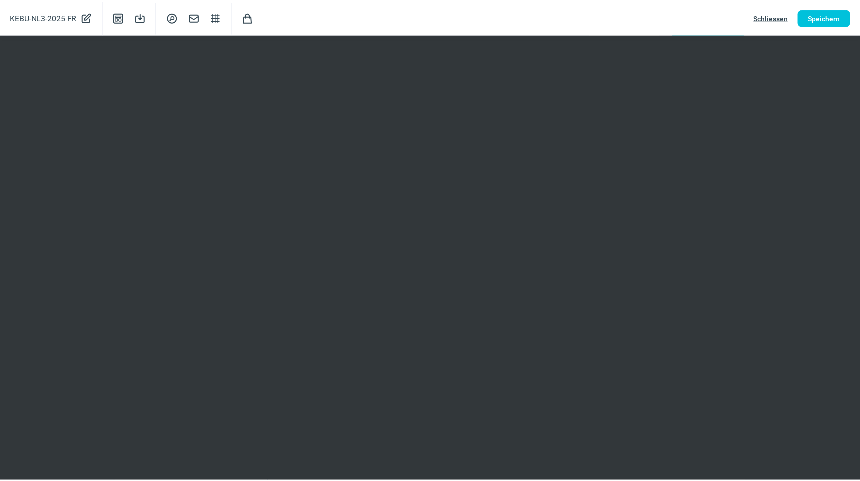
scroll to position [162, 0]
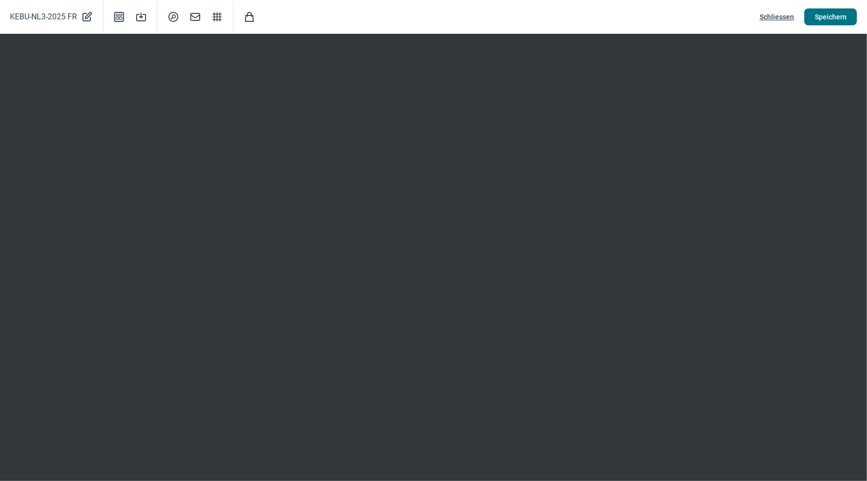
click at [827, 22] on span "Speichern" at bounding box center [831, 17] width 32 height 16
click at [785, 15] on span "Schliessen" at bounding box center [777, 17] width 34 height 16
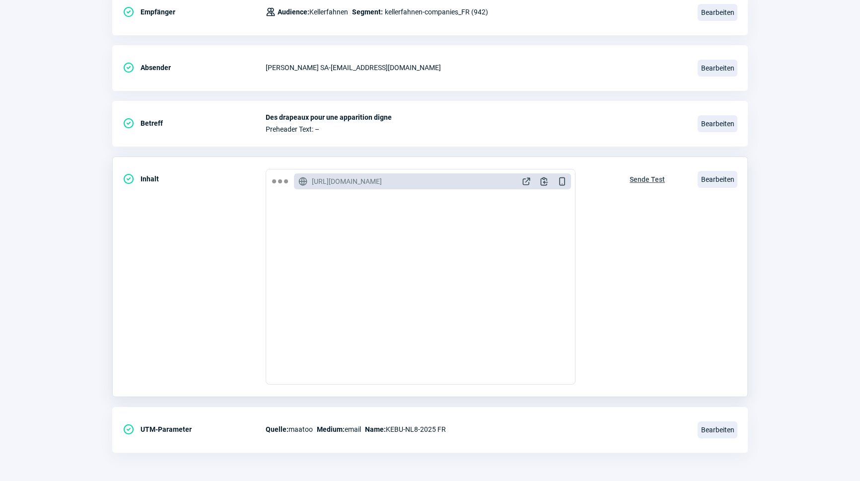
click at [655, 178] on span "Sende Test" at bounding box center [647, 179] width 35 height 16
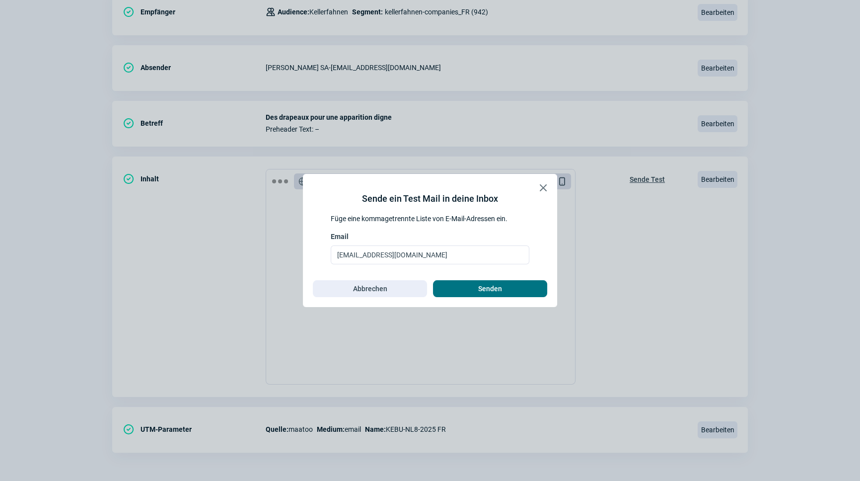
click at [516, 288] on span "Senden" at bounding box center [490, 289] width 93 height 16
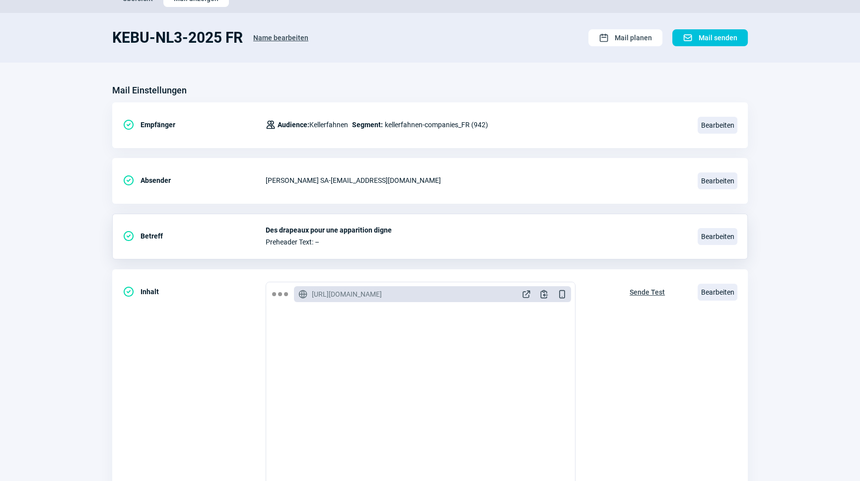
scroll to position [0, 0]
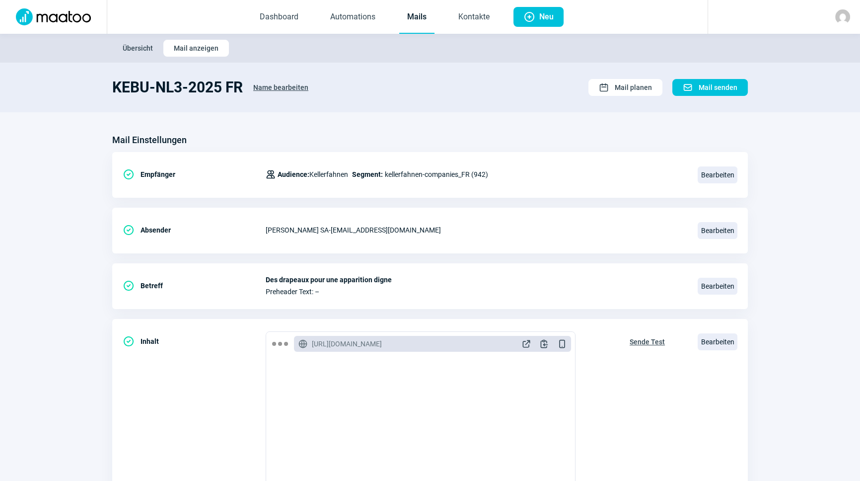
click at [467, 133] on div "Mail Einstellungen" at bounding box center [430, 140] width 636 height 16
click at [460, 20] on link "Kontakte" at bounding box center [474, 17] width 47 height 33
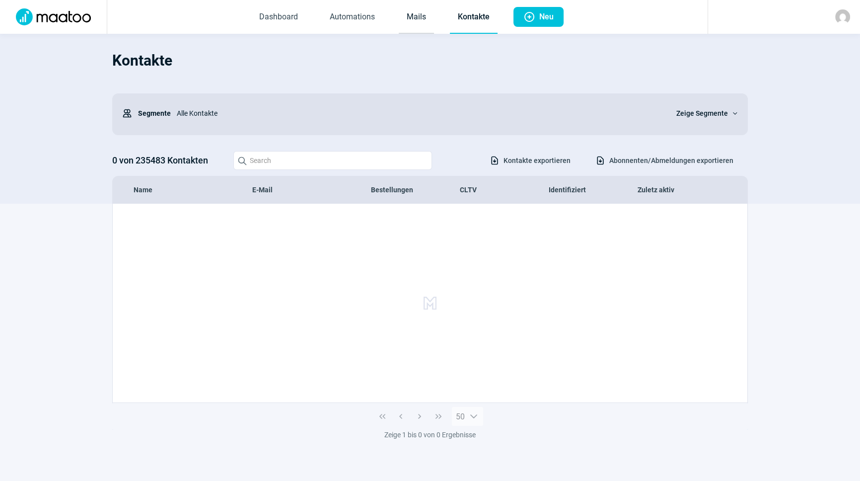
click at [422, 17] on link "Mails" at bounding box center [416, 17] width 35 height 33
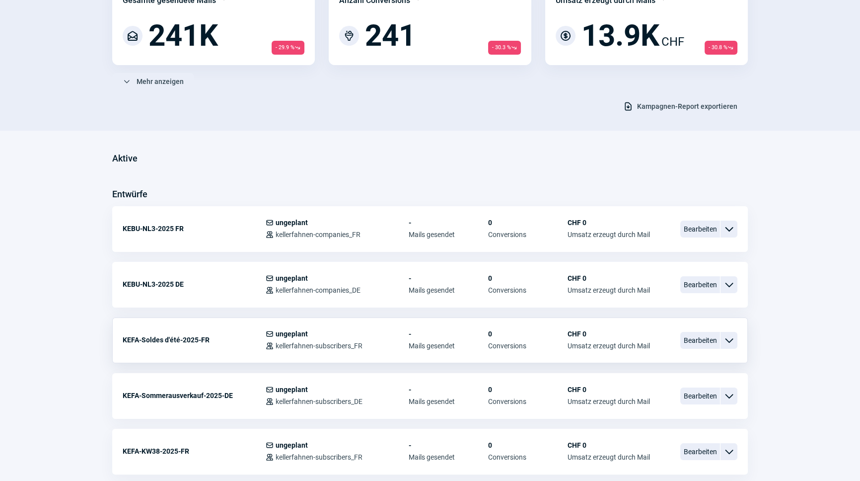
scroll to position [180, 0]
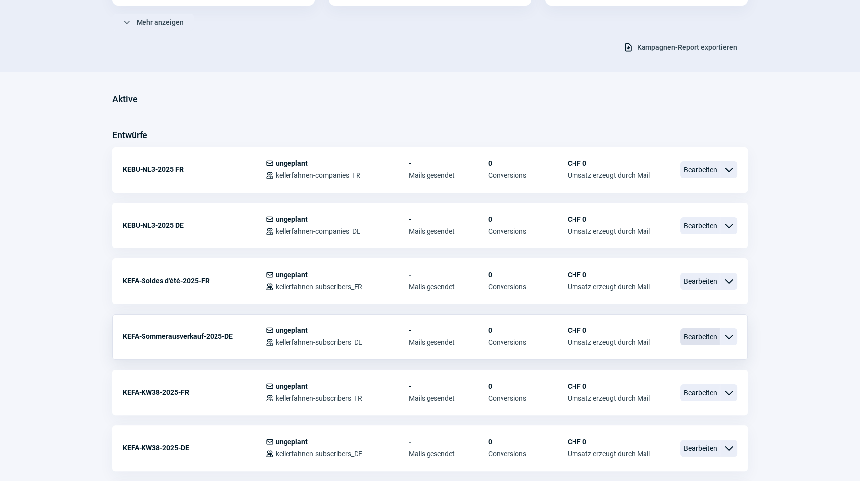
click at [710, 334] on span "Bearbeiten" at bounding box center [701, 336] width 40 height 17
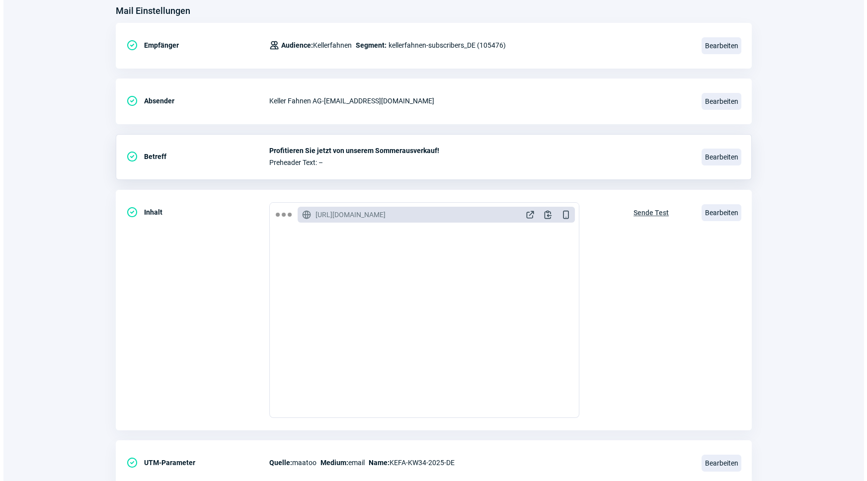
scroll to position [162, 0]
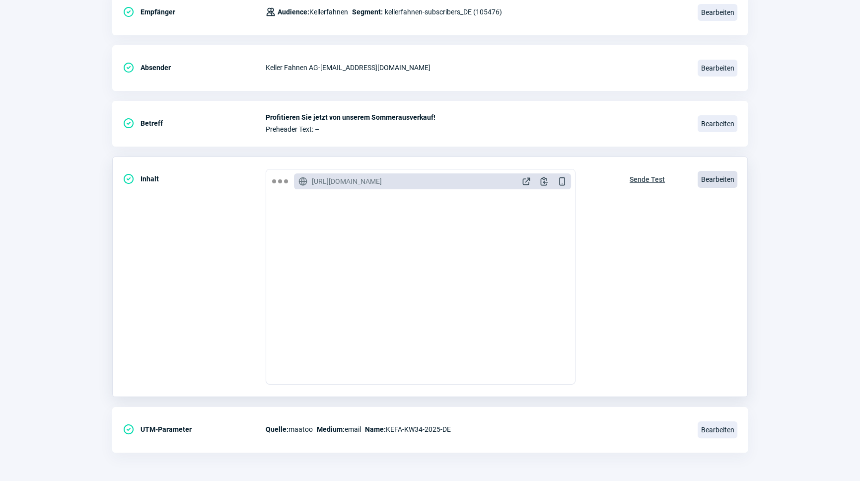
click at [716, 177] on span "Bearbeiten" at bounding box center [718, 179] width 40 height 17
